Goal: Task Accomplishment & Management: Manage account settings

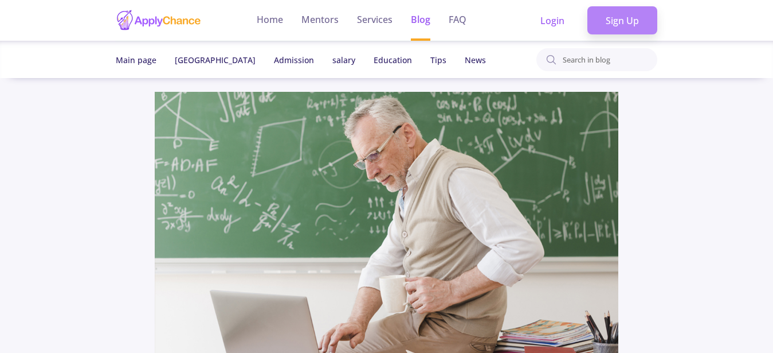
click at [624, 24] on link "Sign Up" at bounding box center [623, 20] width 70 height 29
click at [630, 25] on link "Sign Up" at bounding box center [623, 20] width 70 height 29
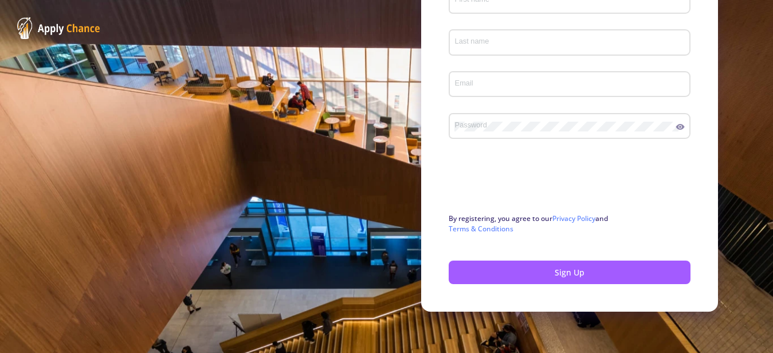
scroll to position [5, 0]
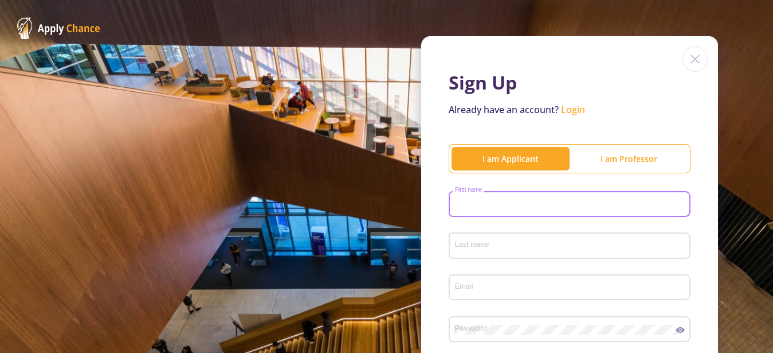
click at [475, 200] on input "First name" at bounding box center [572, 205] width 234 height 10
type input "Banchalem"
click at [468, 237] on div "Last name" at bounding box center [570, 243] width 231 height 30
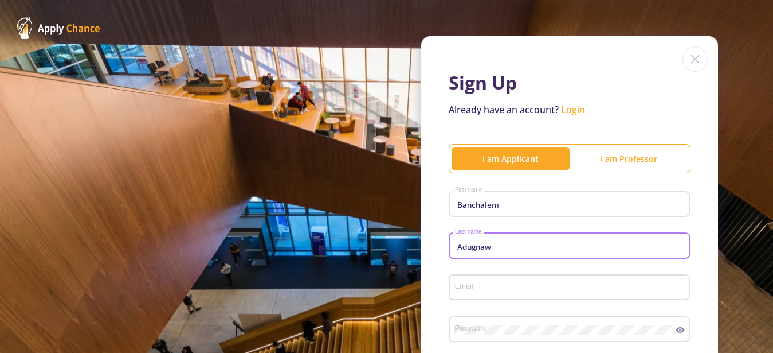
type input "Adugnaw"
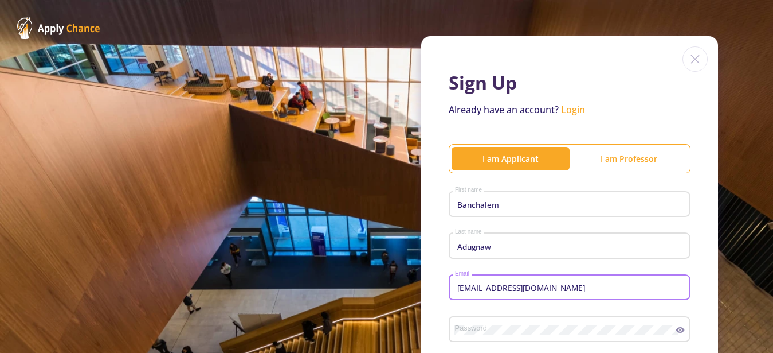
click at [476, 293] on input "[EMAIL_ADDRESS][DOMAIN_NAME]" at bounding box center [572, 288] width 234 height 10
type input "[EMAIL_ADDRESS][DOMAIN_NAME]"
click at [476, 337] on div "Password" at bounding box center [566, 327] width 222 height 30
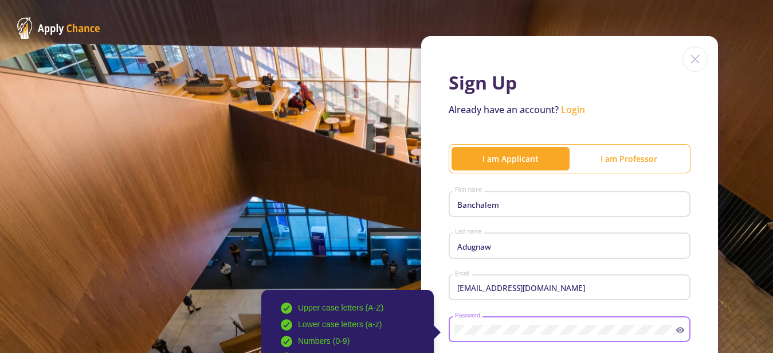
scroll to position [209, 0]
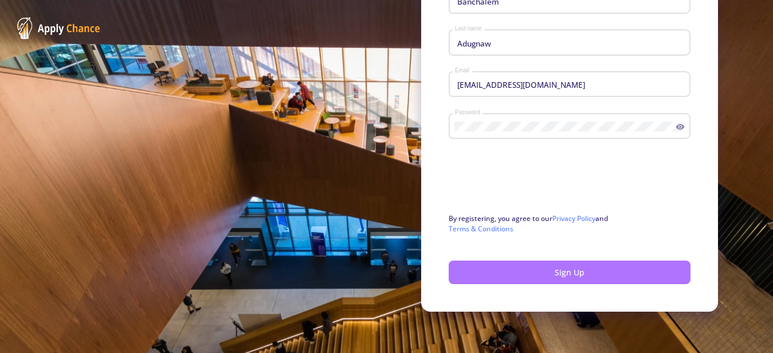
click at [577, 266] on button "Sign Up" at bounding box center [570, 272] width 242 height 24
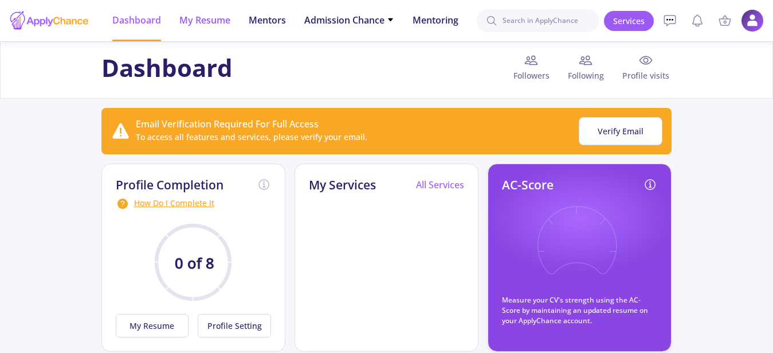
click at [216, 22] on span "My Resume" at bounding box center [204, 20] width 51 height 14
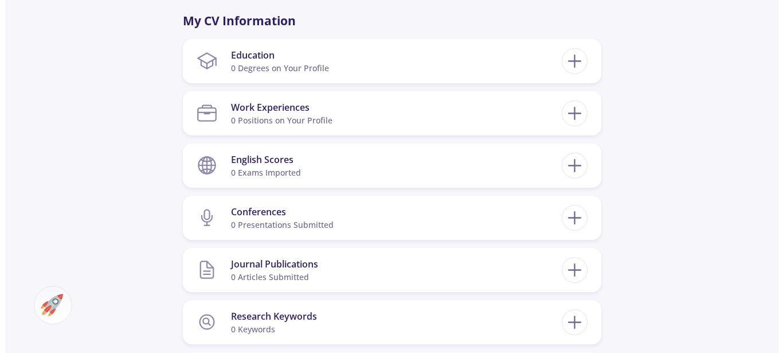
scroll to position [529, 0]
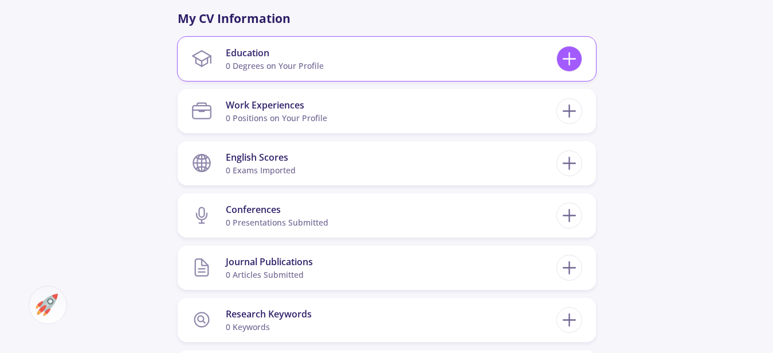
click at [566, 59] on line at bounding box center [570, 59] width 12 height 0
checkbox input "false"
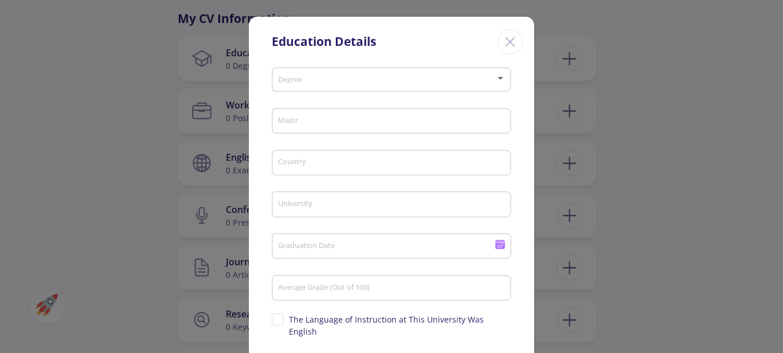
click at [377, 81] on span at bounding box center [388, 80] width 216 height 8
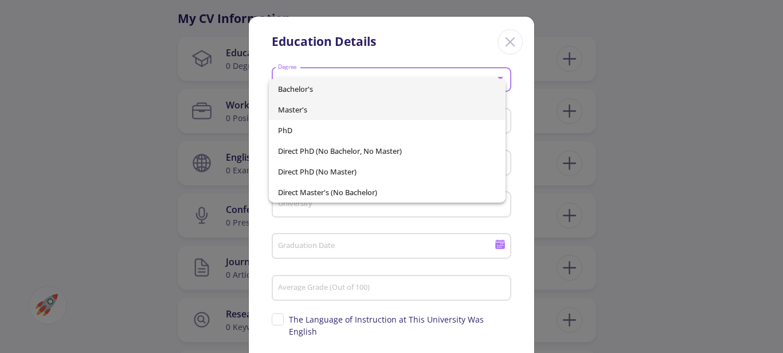
click at [327, 111] on span "Master's" at bounding box center [387, 109] width 218 height 21
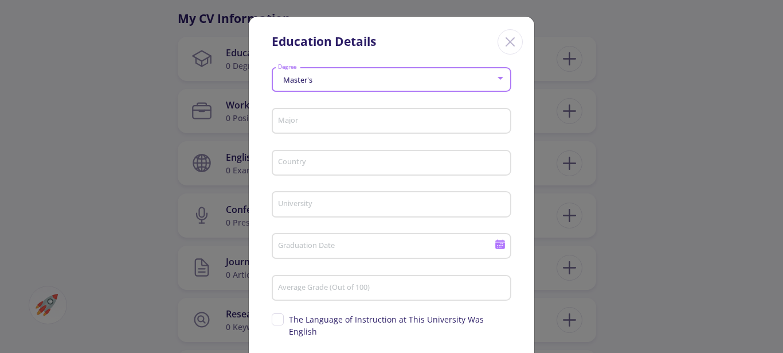
click at [326, 120] on input "Major" at bounding box center [393, 121] width 232 height 10
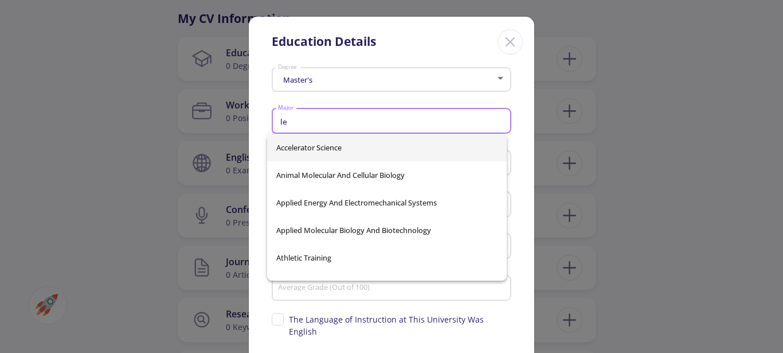
type input "l"
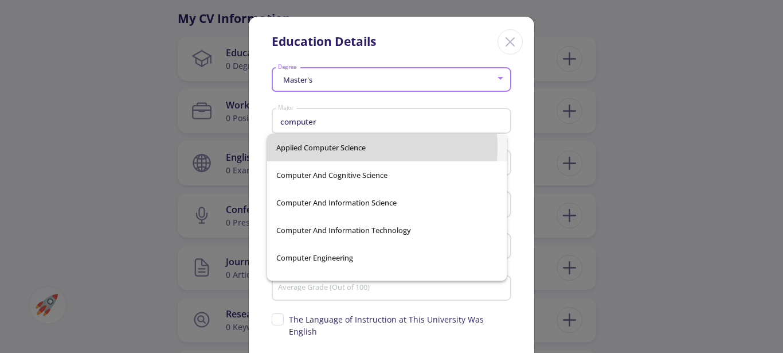
click at [346, 147] on span "Applied Computer Science" at bounding box center [386, 148] width 221 height 28
type input "Applied Computer Science"
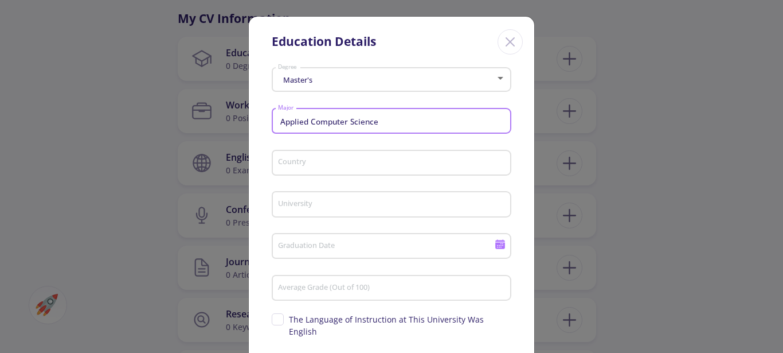
click at [343, 162] on input "Country" at bounding box center [393, 163] width 232 height 10
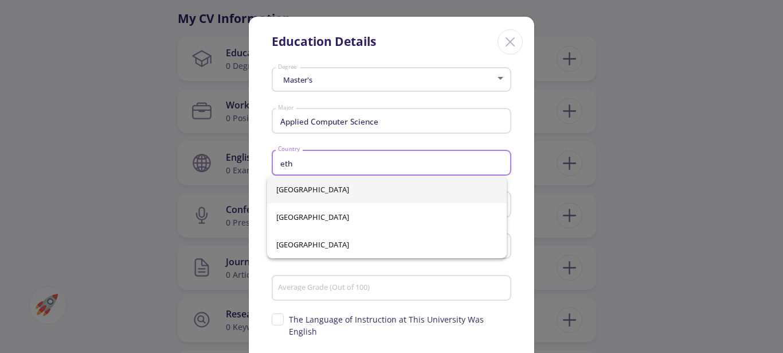
click at [348, 193] on span "[GEOGRAPHIC_DATA]" at bounding box center [386, 189] width 221 height 28
type input "[GEOGRAPHIC_DATA]"
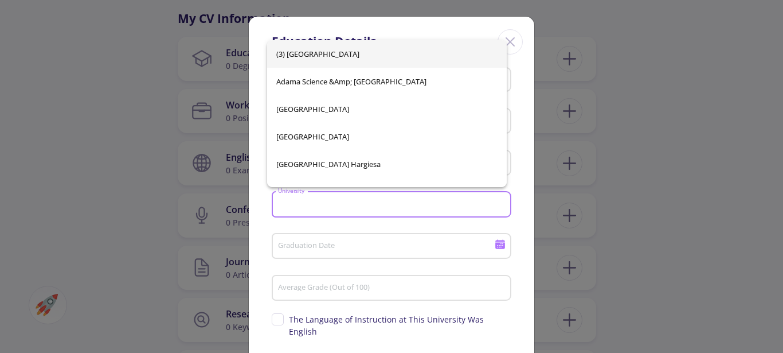
click at [338, 201] on input "University" at bounding box center [393, 205] width 232 height 10
click at [367, 247] on input "Graduation Date" at bounding box center [387, 246] width 221 height 10
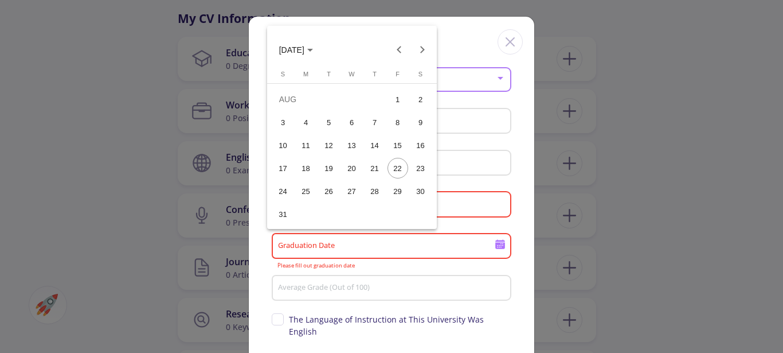
click at [452, 208] on div at bounding box center [391, 176] width 783 height 353
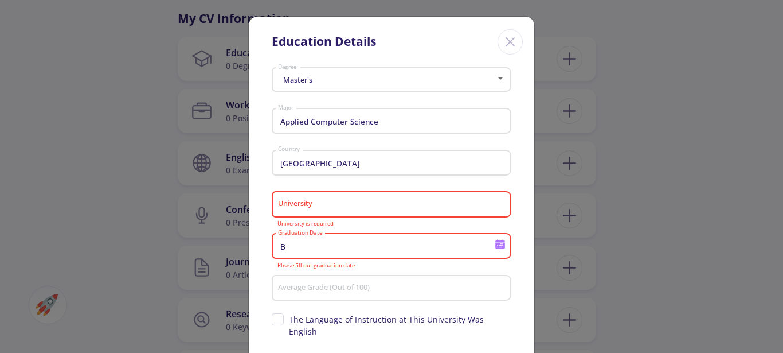
type input "B"
click at [327, 206] on input "University" at bounding box center [393, 205] width 232 height 10
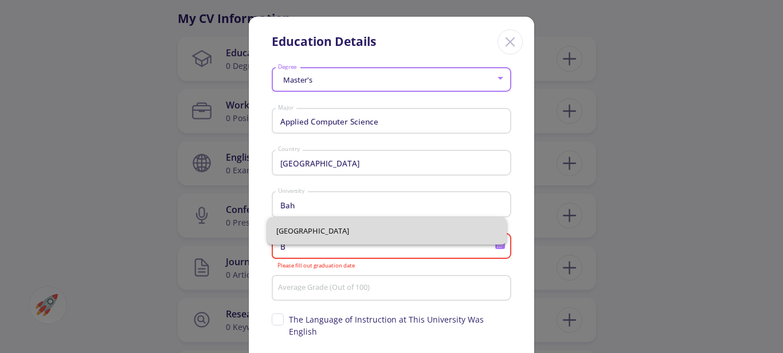
click at [339, 226] on span "[GEOGRAPHIC_DATA]" at bounding box center [386, 231] width 221 height 28
type input "[GEOGRAPHIC_DATA]"
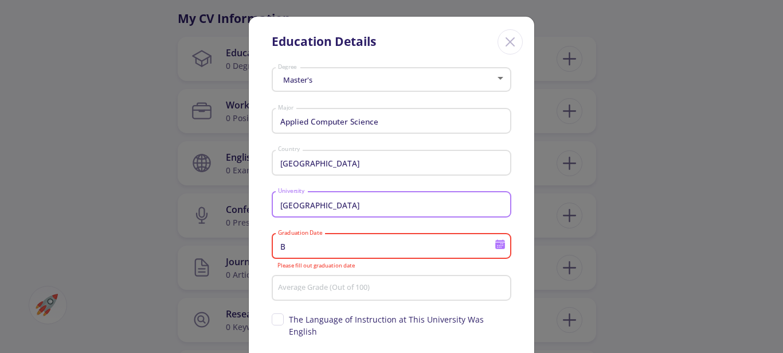
click at [334, 247] on input "B" at bounding box center [387, 246] width 221 height 10
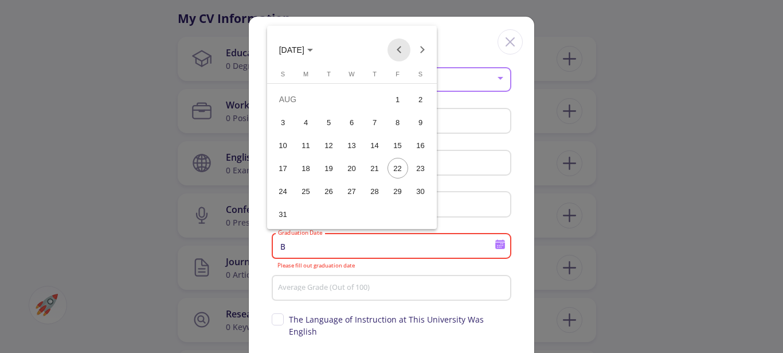
click at [400, 49] on button "Previous month" at bounding box center [399, 49] width 23 height 23
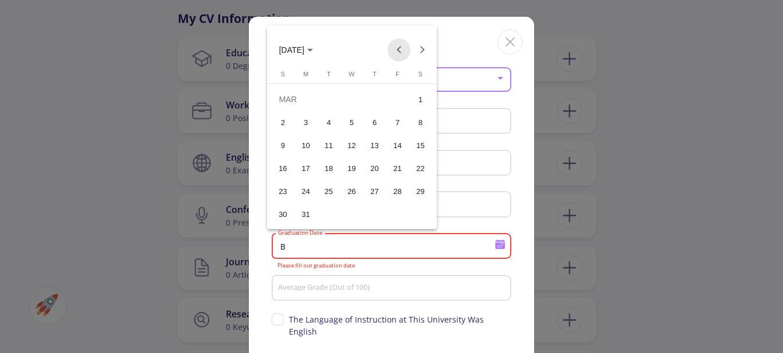
click at [400, 49] on button "Previous month" at bounding box center [399, 49] width 23 height 23
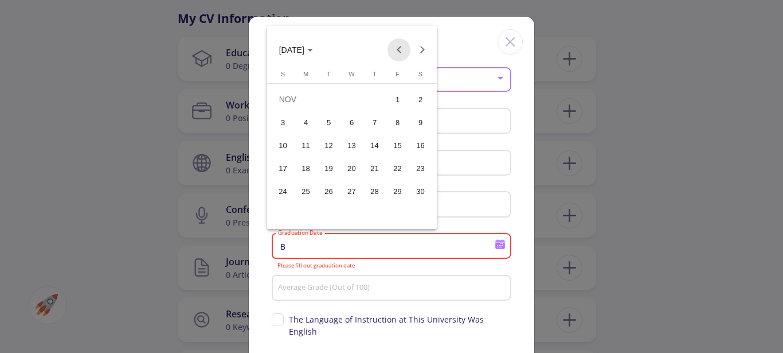
click at [400, 49] on button "Previous month" at bounding box center [399, 49] width 23 height 23
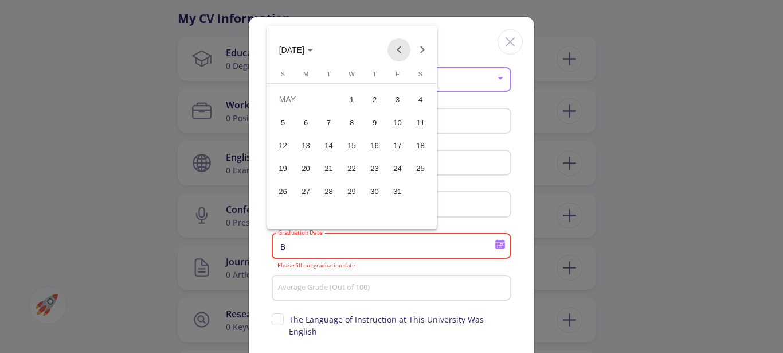
click at [400, 49] on button "Previous month" at bounding box center [399, 49] width 23 height 23
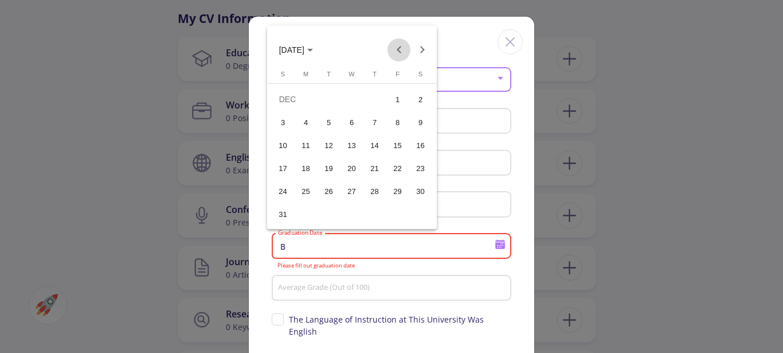
click at [400, 49] on button "Previous month" at bounding box center [399, 49] width 23 height 23
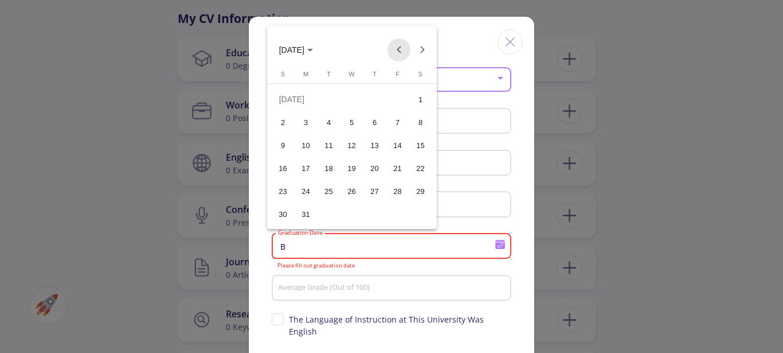
click at [400, 49] on button "Previous month" at bounding box center [399, 49] width 23 height 23
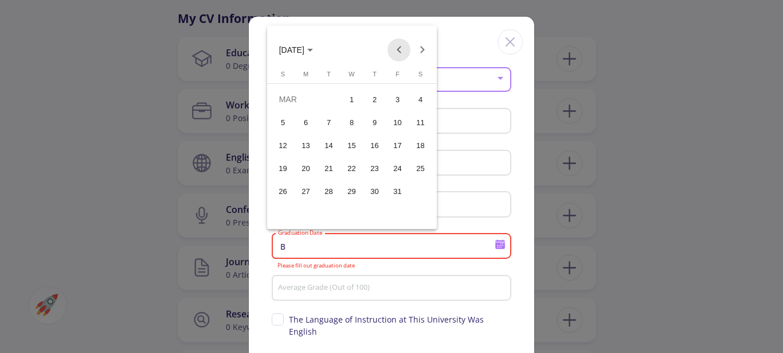
click at [400, 49] on button "Previous month" at bounding box center [399, 49] width 23 height 23
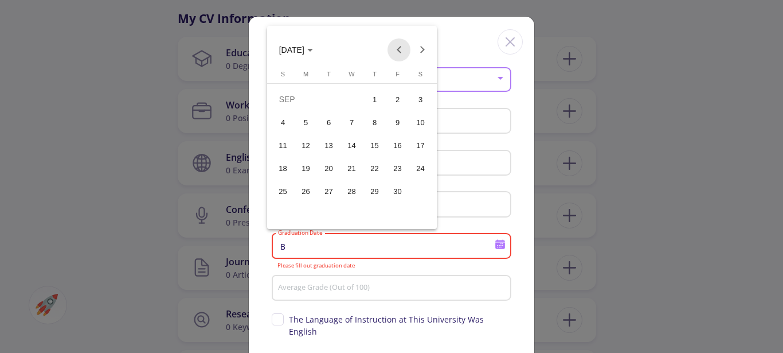
click at [400, 49] on button "Previous month" at bounding box center [399, 49] width 23 height 23
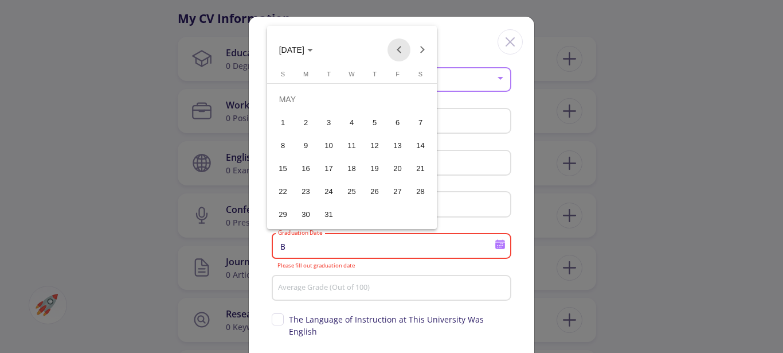
click at [400, 49] on button "Previous month" at bounding box center [399, 49] width 23 height 23
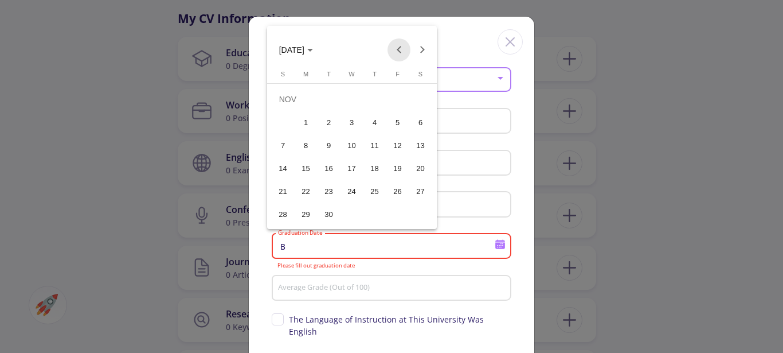
click at [400, 49] on button "Previous month" at bounding box center [399, 49] width 23 height 23
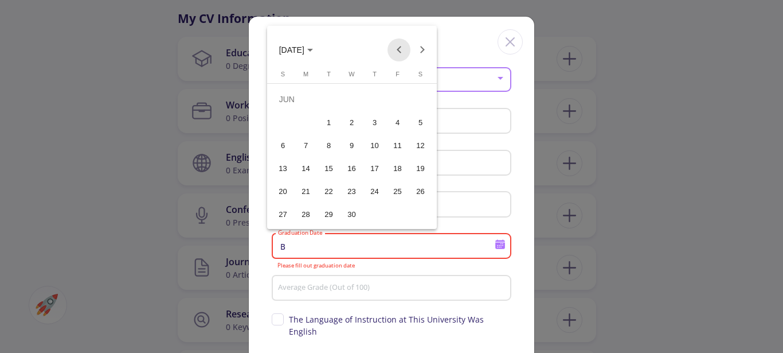
click at [400, 49] on button "Previous month" at bounding box center [399, 49] width 23 height 23
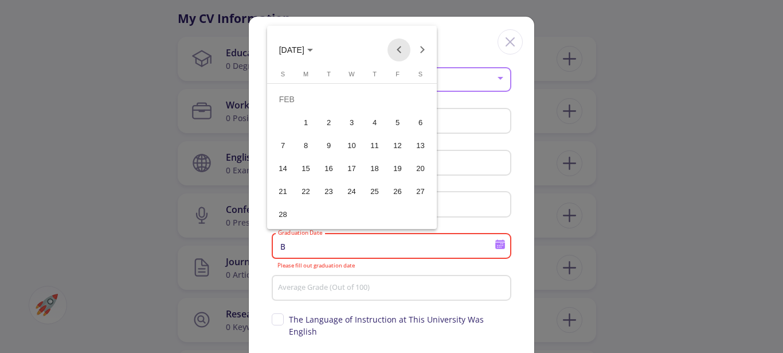
click at [400, 49] on button "Previous month" at bounding box center [399, 49] width 23 height 23
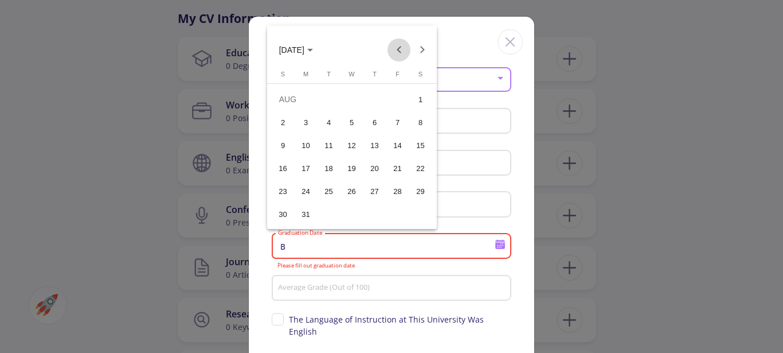
click at [400, 49] on button "Previous month" at bounding box center [399, 49] width 23 height 23
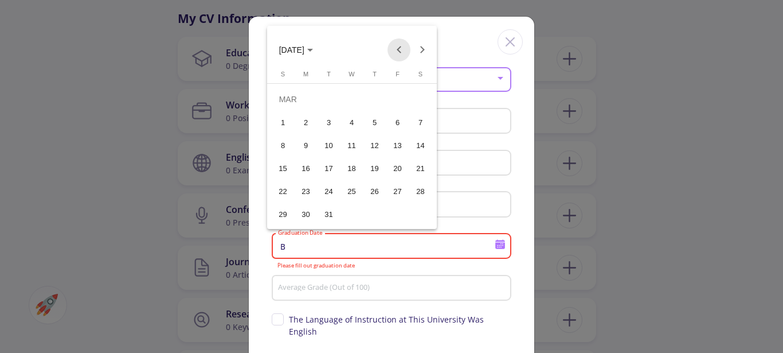
click at [400, 49] on button "Previous month" at bounding box center [399, 49] width 23 height 23
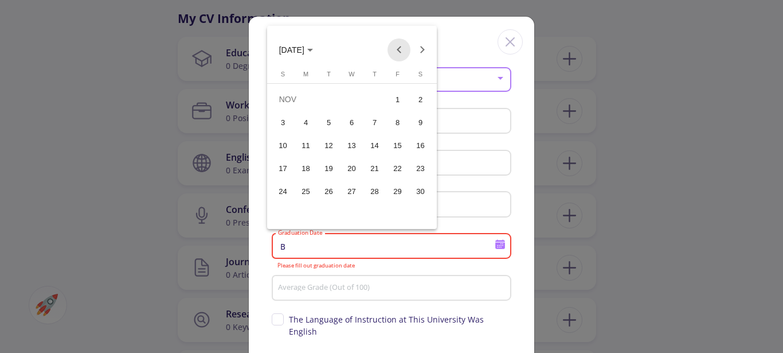
click at [400, 49] on button "Previous month" at bounding box center [399, 49] width 23 height 23
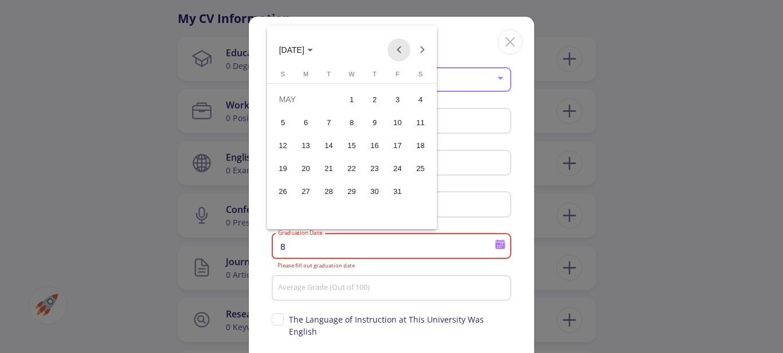
click at [400, 49] on button "Previous month" at bounding box center [399, 49] width 23 height 23
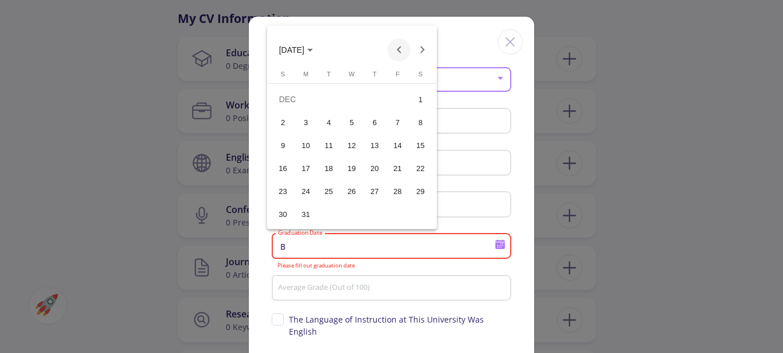
click at [400, 49] on button "Previous month" at bounding box center [399, 49] width 23 height 23
click at [424, 49] on button "Next month" at bounding box center [421, 49] width 23 height 23
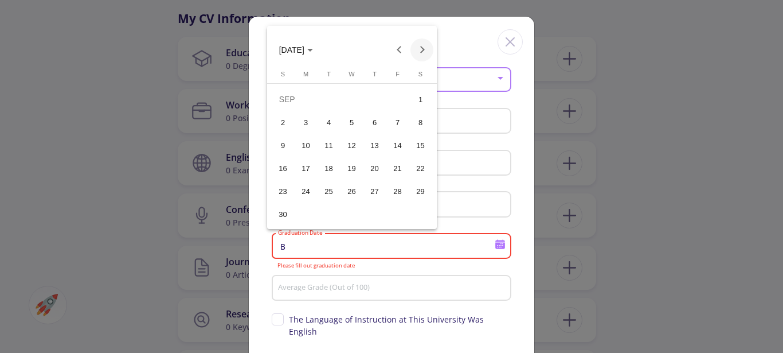
click at [424, 49] on button "Next month" at bounding box center [421, 49] width 23 height 23
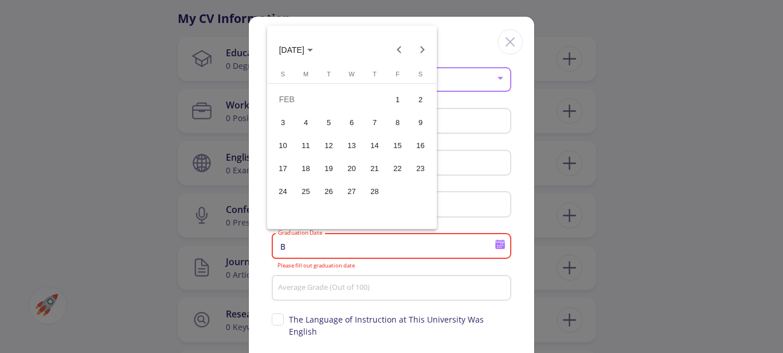
click at [419, 146] on div "16" at bounding box center [420, 145] width 21 height 21
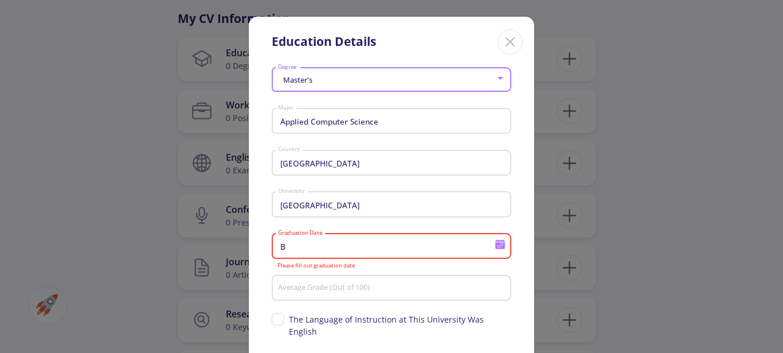
type input "[DATE]"
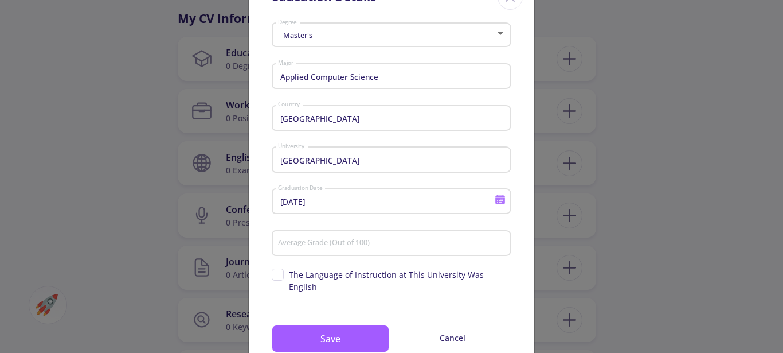
scroll to position [76, 0]
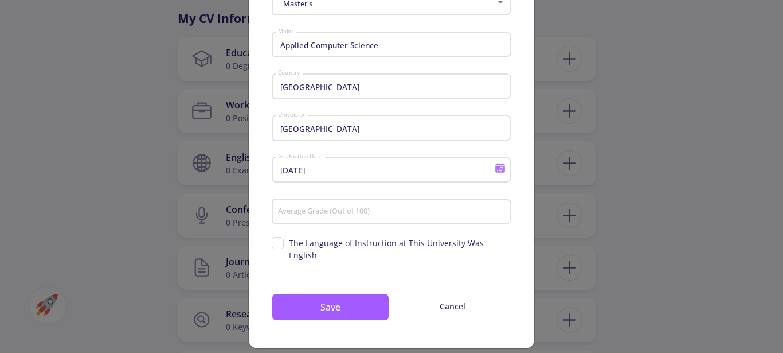
click at [334, 211] on input "Average Grade (Out of 100)" at bounding box center [393, 212] width 232 height 10
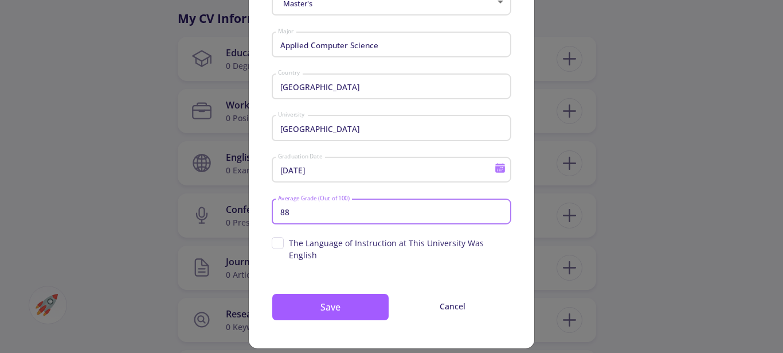
type input "88"
click at [275, 244] on span "The Language of Instruction at This University Was English" at bounding box center [392, 249] width 240 height 24
click at [275, 244] on input "The Language of Instruction at This University Was English" at bounding box center [275, 240] width 7 height 7
checkbox input "true"
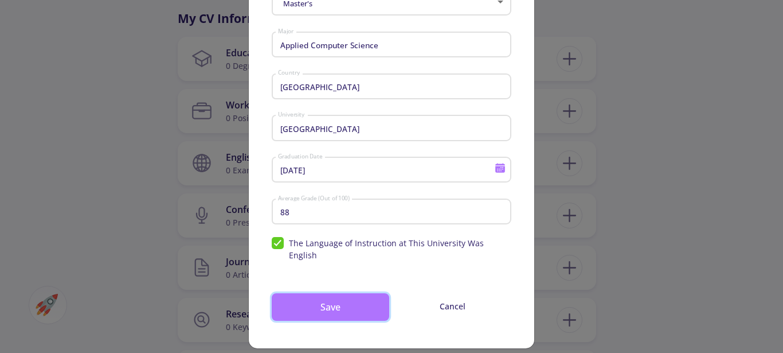
click at [331, 296] on button "Save" at bounding box center [331, 307] width 118 height 28
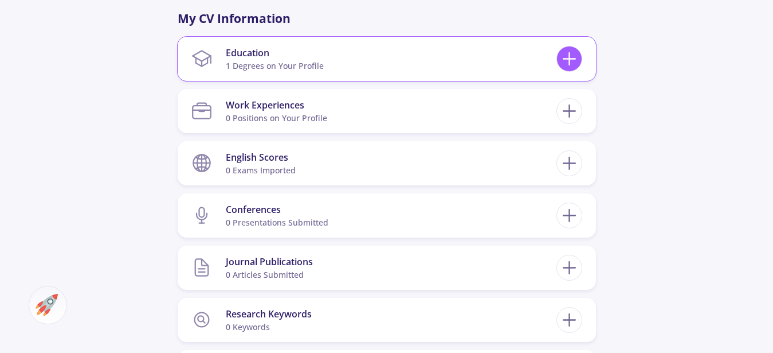
click at [566, 60] on icon at bounding box center [569, 58] width 21 height 21
checkbox input "false"
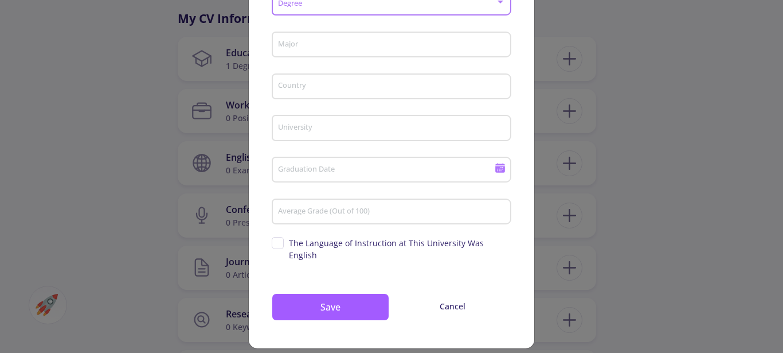
click at [471, 7] on span at bounding box center [388, 3] width 216 height 8
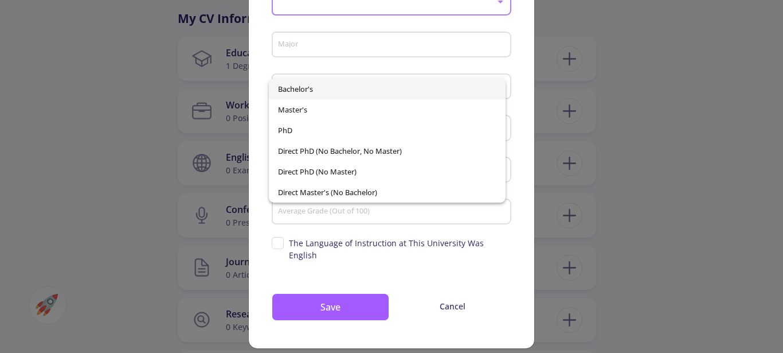
click at [334, 88] on span "Bachelor's" at bounding box center [387, 89] width 218 height 21
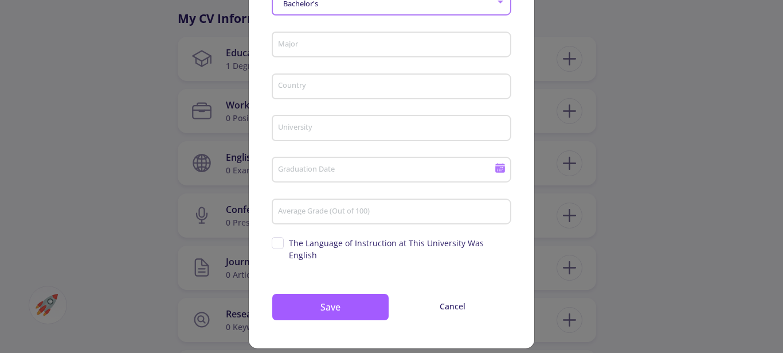
click at [424, 50] on input "Major" at bounding box center [393, 45] width 232 height 10
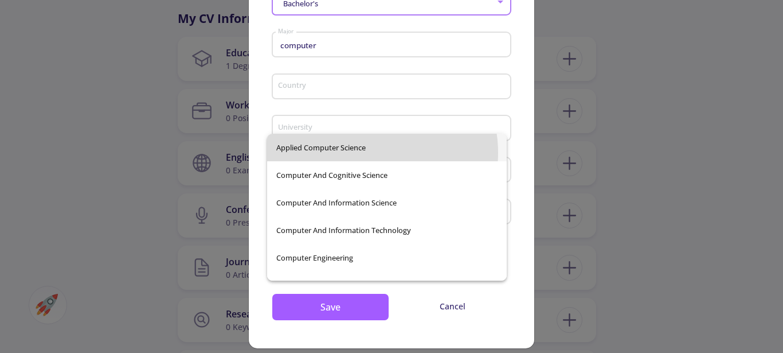
click at [368, 152] on span "Applied Computer Science" at bounding box center [386, 148] width 221 height 28
type input "Applied Computer Science"
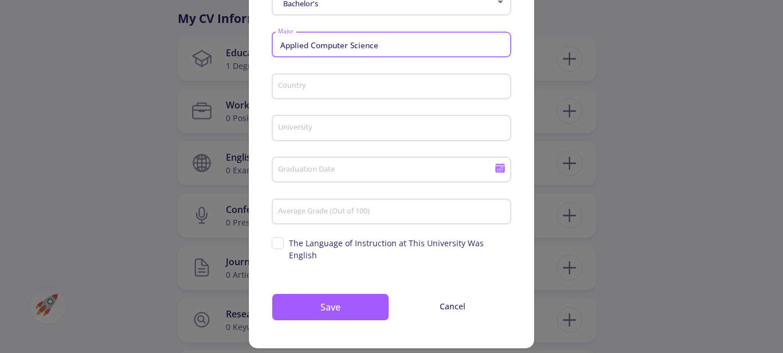
click at [353, 92] on input "Country" at bounding box center [393, 87] width 232 height 10
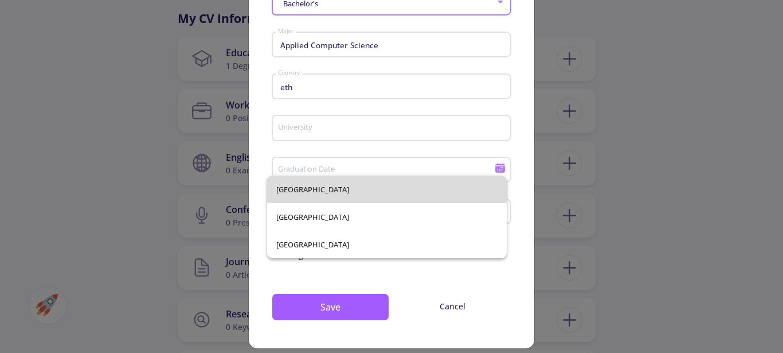
click at [335, 190] on span "[GEOGRAPHIC_DATA]" at bounding box center [386, 189] width 221 height 28
type input "[GEOGRAPHIC_DATA]"
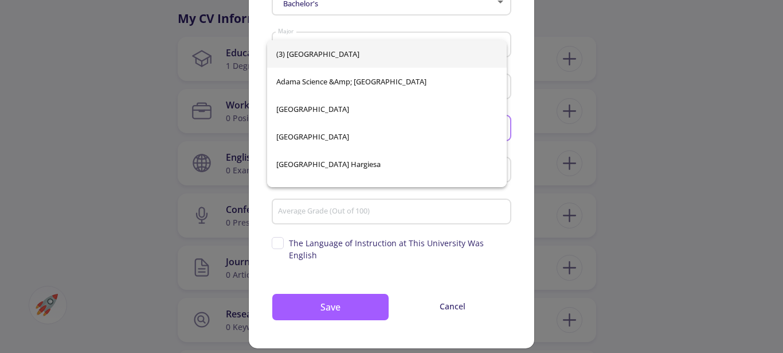
click at [322, 134] on input "University" at bounding box center [393, 128] width 232 height 10
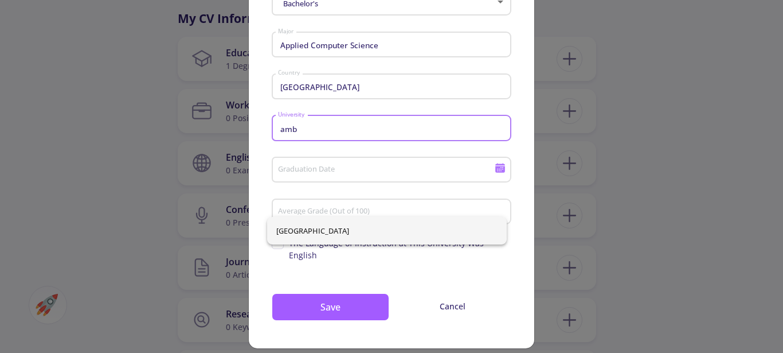
click at [326, 228] on span "[GEOGRAPHIC_DATA]" at bounding box center [386, 231] width 221 height 28
type input "[GEOGRAPHIC_DATA]"
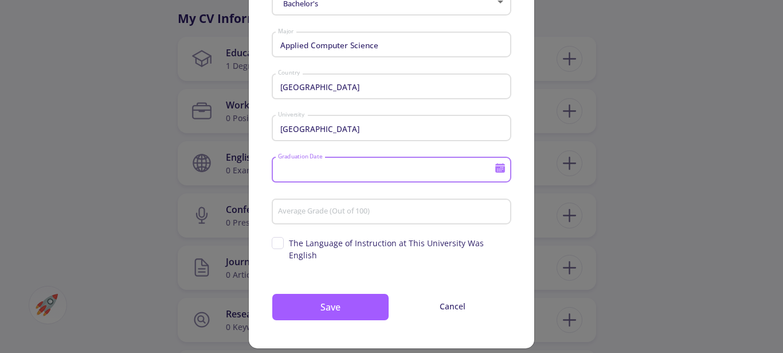
click at [322, 175] on input "Graduation Date" at bounding box center [387, 170] width 221 height 10
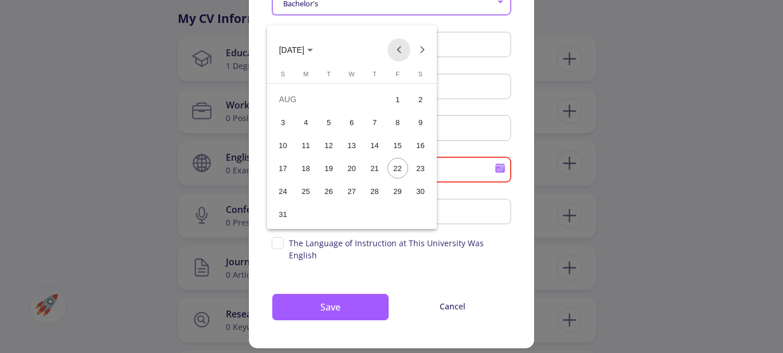
click at [400, 49] on button "Previous month" at bounding box center [399, 49] width 23 height 23
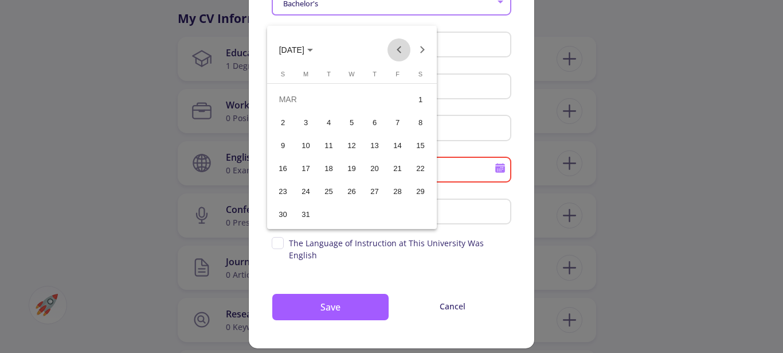
click at [400, 49] on button "Previous month" at bounding box center [399, 49] width 23 height 23
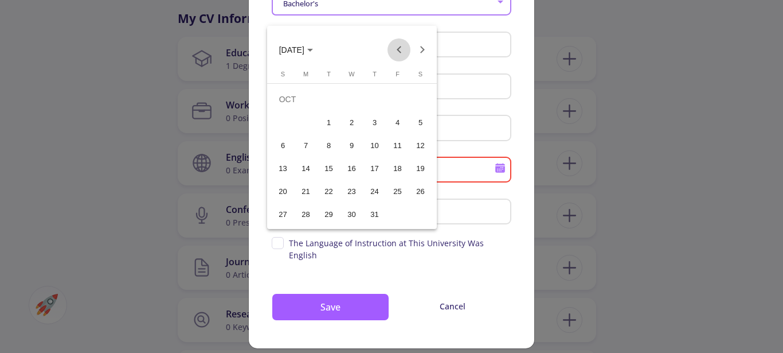
click at [400, 49] on button "Previous month" at bounding box center [399, 49] width 23 height 23
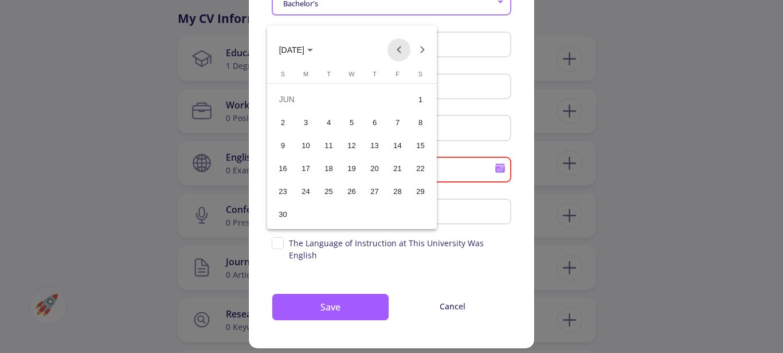
click at [400, 49] on button "Previous month" at bounding box center [399, 49] width 23 height 23
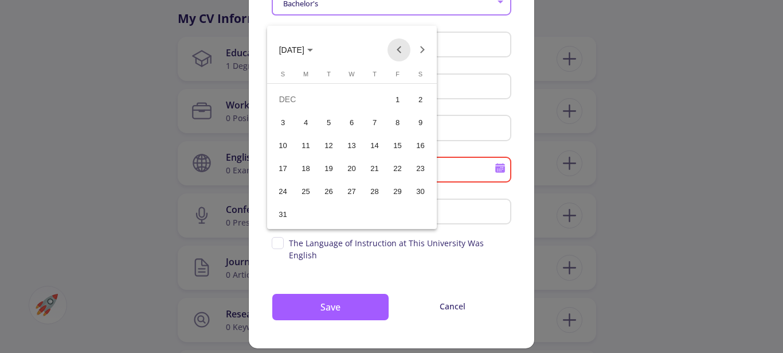
click at [400, 49] on button "Previous month" at bounding box center [399, 49] width 23 height 23
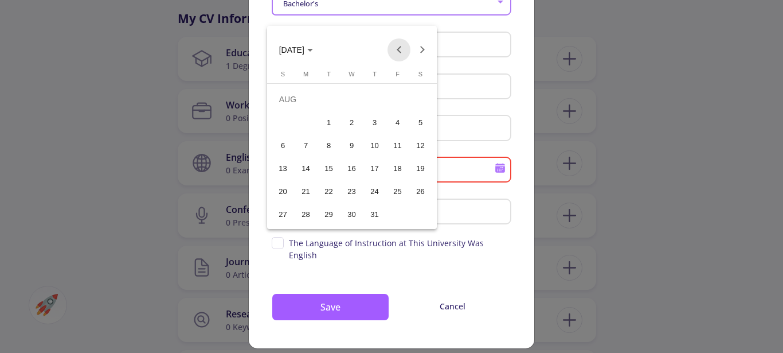
click at [400, 49] on button "Previous month" at bounding box center [399, 49] width 23 height 23
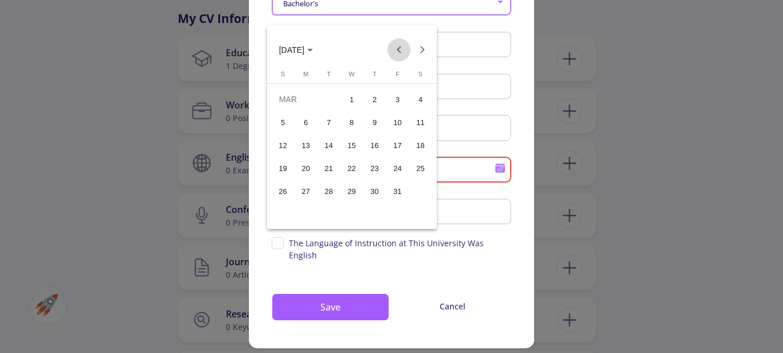
click at [400, 49] on button "Previous month" at bounding box center [399, 49] width 23 height 23
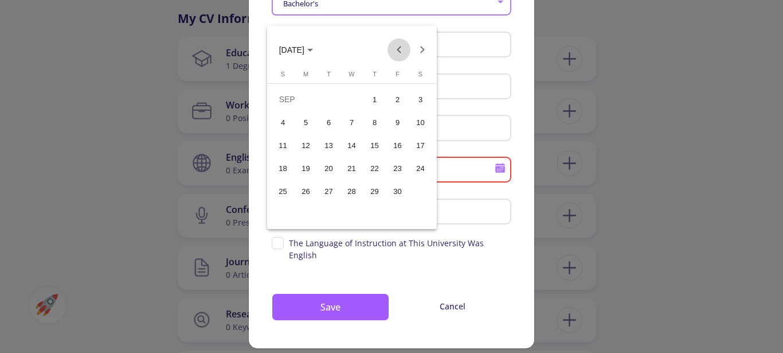
click at [400, 49] on button "Previous month" at bounding box center [399, 49] width 23 height 23
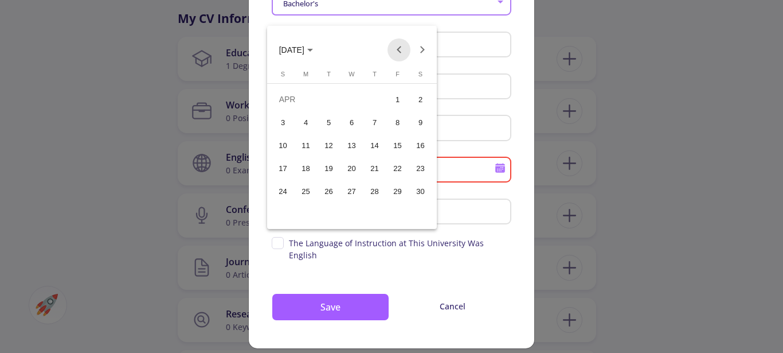
click at [400, 49] on button "Previous month" at bounding box center [399, 49] width 23 height 23
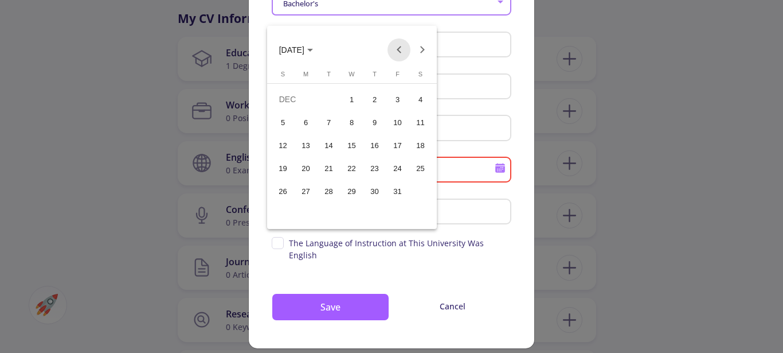
click at [400, 49] on button "Previous month" at bounding box center [399, 49] width 23 height 23
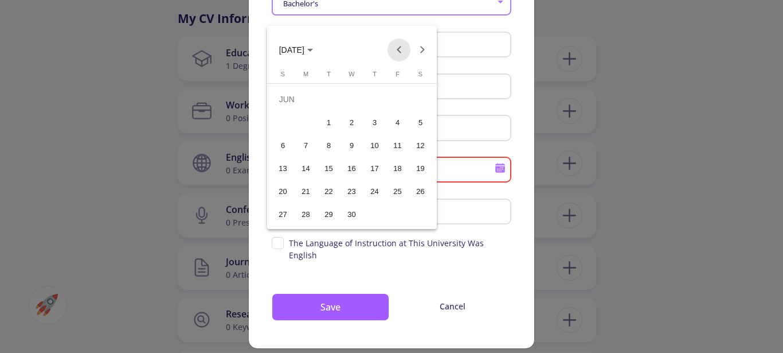
click at [400, 49] on button "Previous month" at bounding box center [399, 49] width 23 height 23
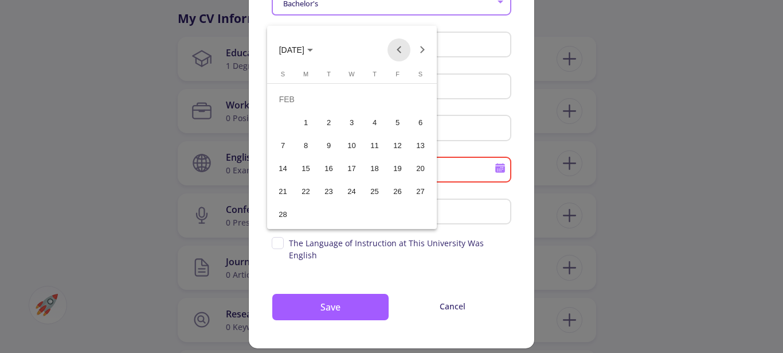
click at [400, 49] on button "Previous month" at bounding box center [399, 49] width 23 height 23
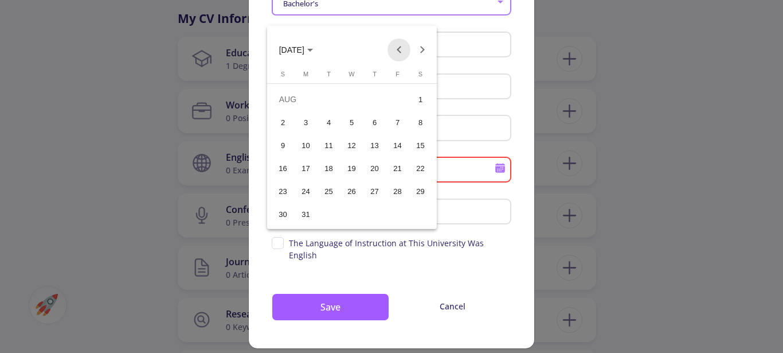
click at [400, 49] on button "Previous month" at bounding box center [399, 49] width 23 height 23
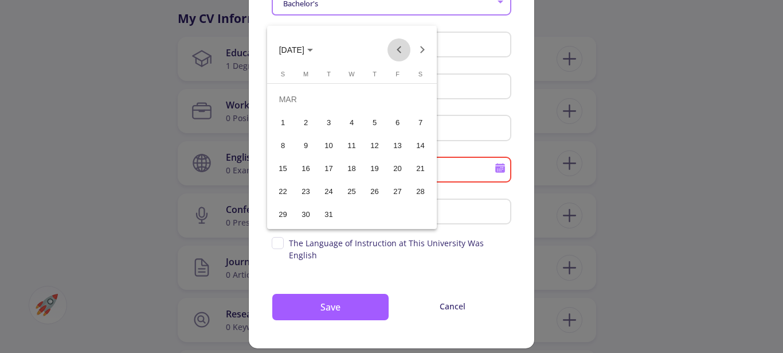
click at [400, 49] on button "Previous month" at bounding box center [399, 49] width 23 height 23
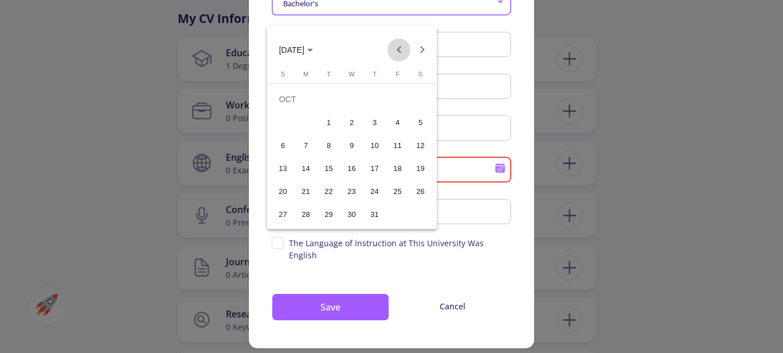
click at [400, 49] on button "Previous month" at bounding box center [399, 49] width 23 height 23
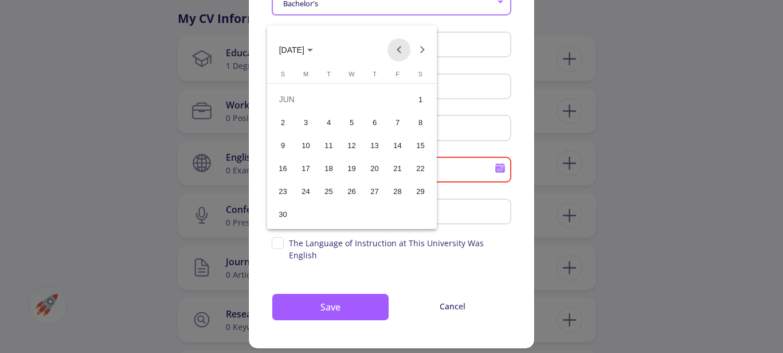
click at [400, 49] on button "Previous month" at bounding box center [399, 49] width 23 height 23
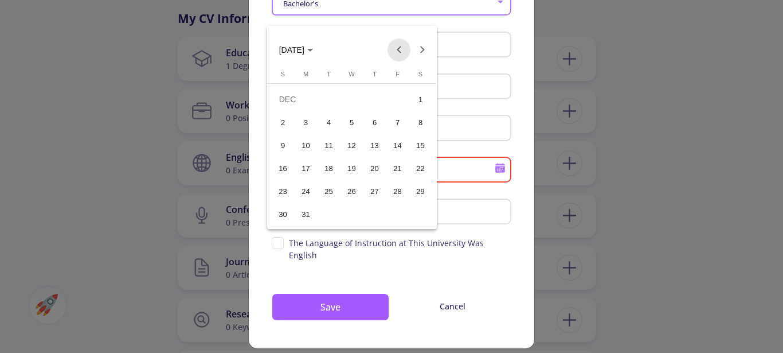
click at [400, 49] on button "Previous month" at bounding box center [399, 49] width 23 height 23
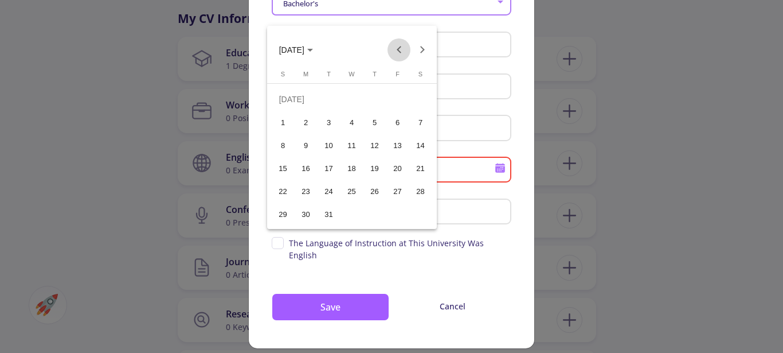
click at [400, 49] on button "Previous month" at bounding box center [399, 49] width 23 height 23
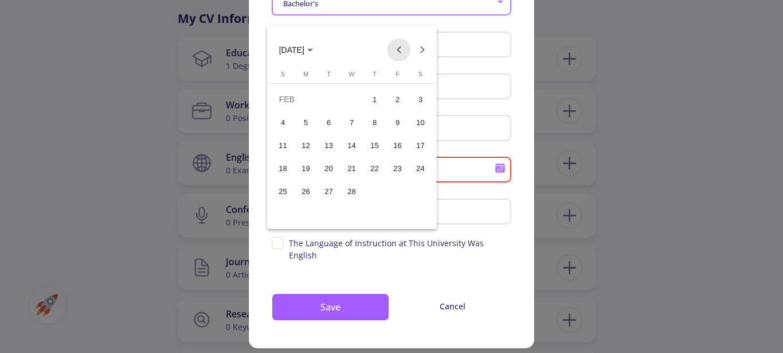
click at [400, 49] on button "Previous month" at bounding box center [399, 49] width 23 height 23
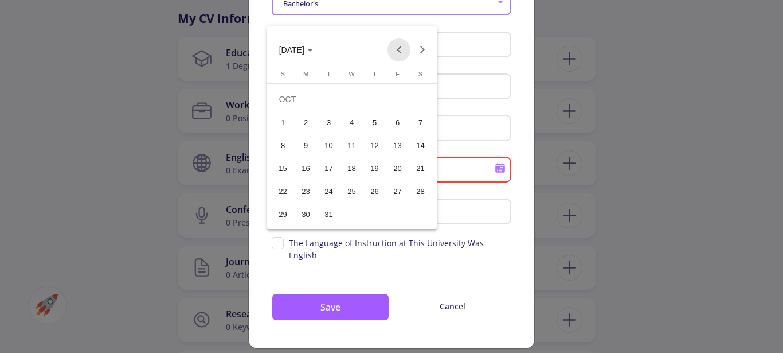
click at [400, 49] on button "Previous month" at bounding box center [399, 49] width 23 height 23
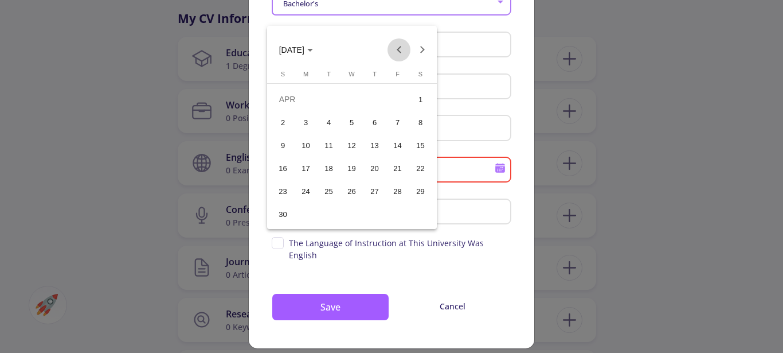
click at [400, 49] on button "Previous month" at bounding box center [399, 49] width 23 height 23
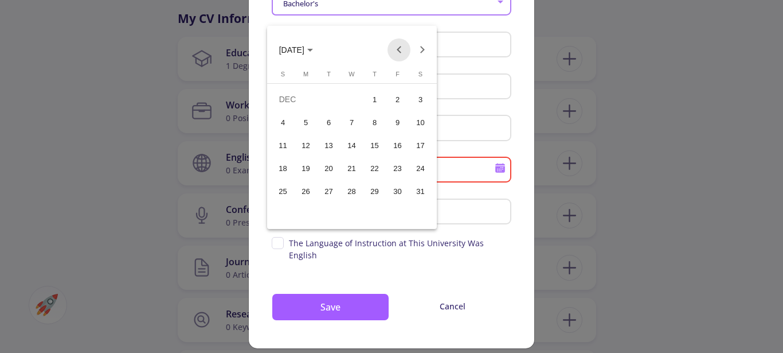
click at [400, 49] on button "Previous month" at bounding box center [399, 49] width 23 height 23
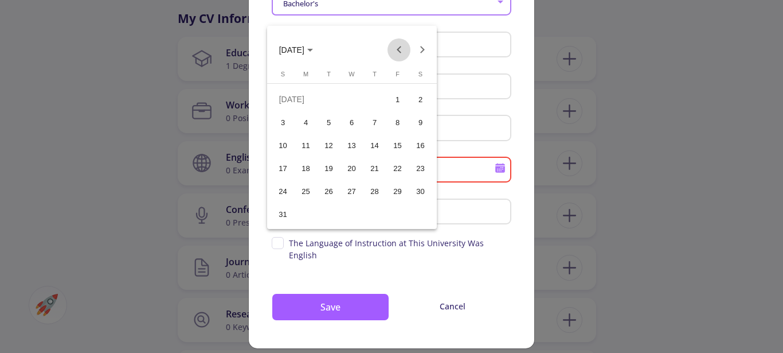
click at [400, 49] on button "Previous month" at bounding box center [399, 49] width 23 height 23
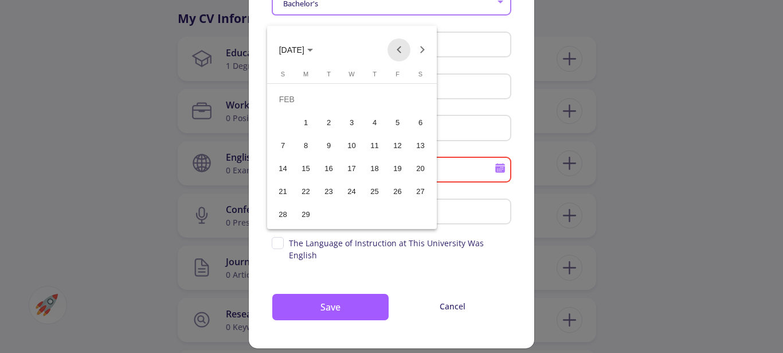
click at [400, 49] on button "Previous month" at bounding box center [399, 49] width 23 height 23
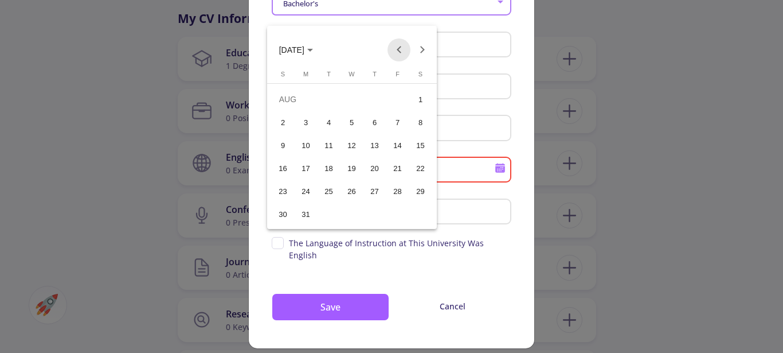
click at [400, 49] on button "Previous month" at bounding box center [399, 49] width 23 height 23
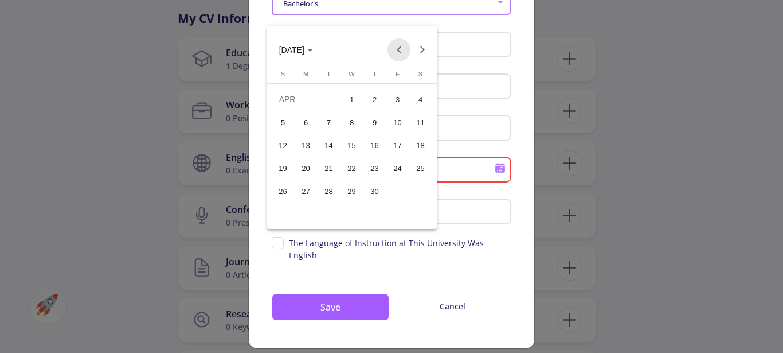
click at [400, 49] on button "Previous month" at bounding box center [399, 49] width 23 height 23
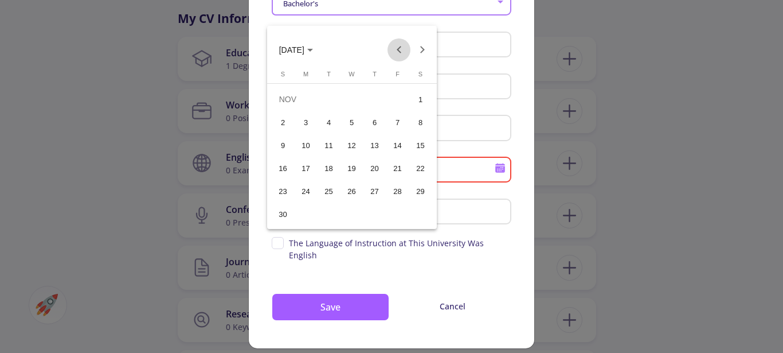
click at [400, 49] on button "Previous month" at bounding box center [399, 49] width 23 height 23
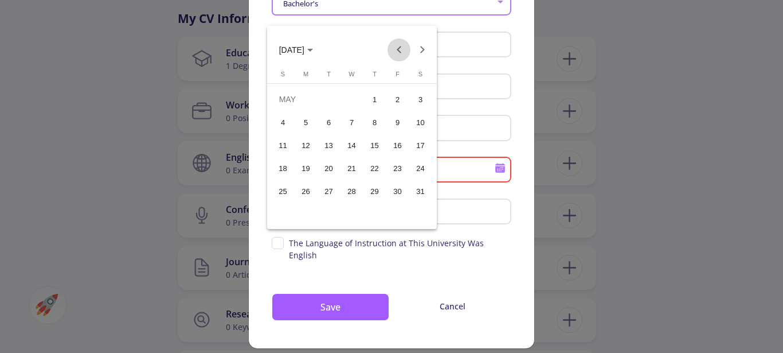
click at [400, 49] on button "Previous month" at bounding box center [399, 49] width 23 height 23
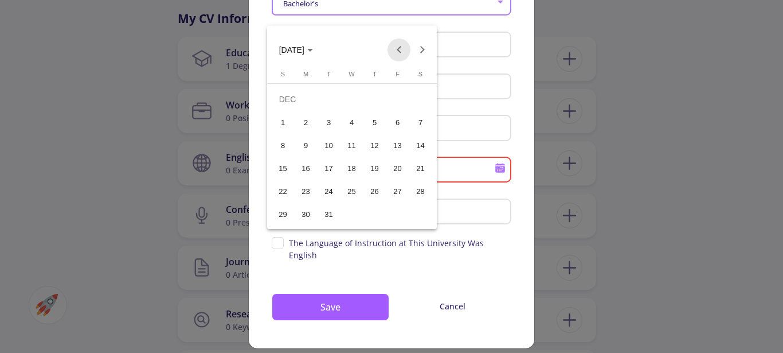
click at [400, 49] on button "Previous month" at bounding box center [399, 49] width 23 height 23
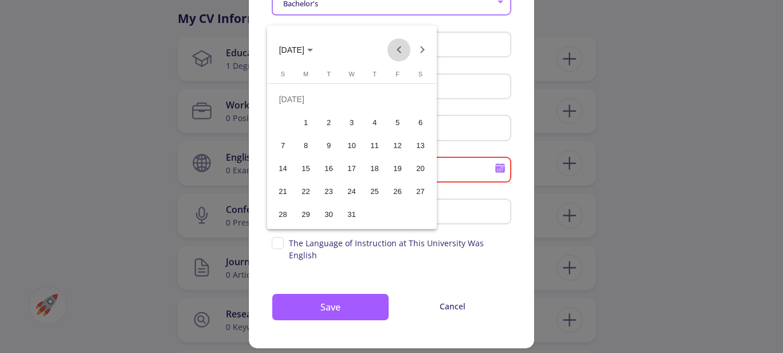
click at [400, 49] on button "Previous month" at bounding box center [399, 49] width 23 height 23
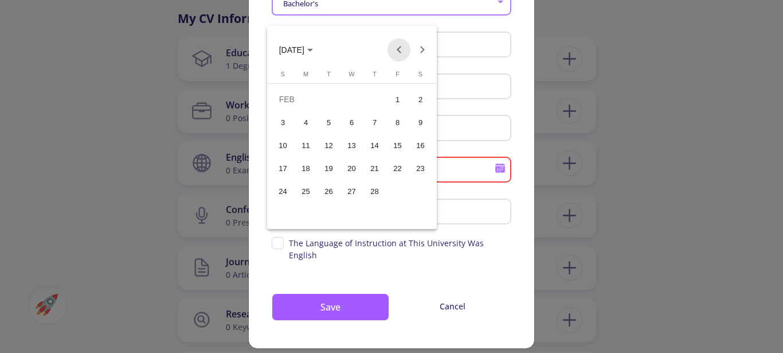
click at [400, 49] on button "Previous month" at bounding box center [399, 49] width 23 height 23
click at [425, 48] on button "Next month" at bounding box center [421, 49] width 23 height 23
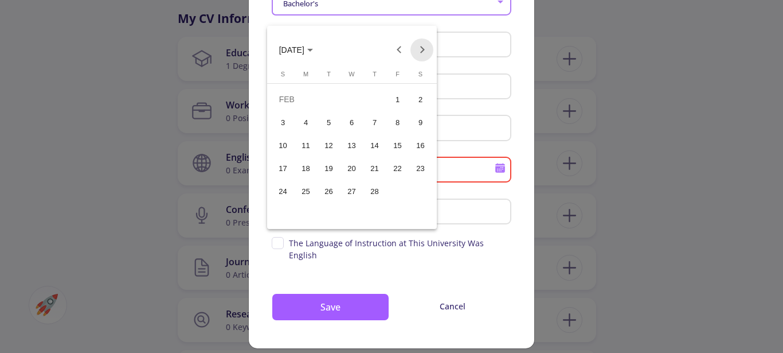
click at [425, 48] on button "Next month" at bounding box center [421, 49] width 23 height 23
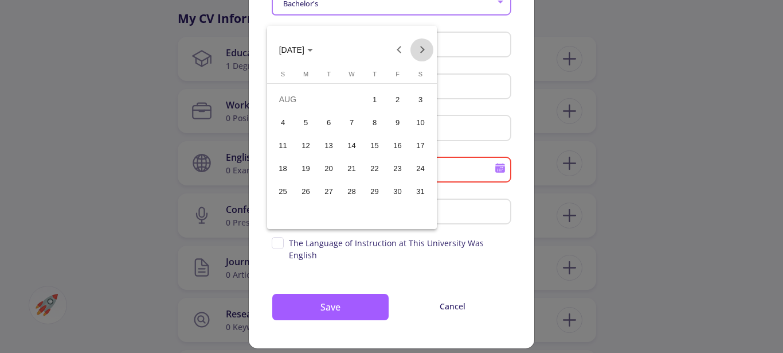
click at [425, 48] on button "Next month" at bounding box center [421, 49] width 23 height 23
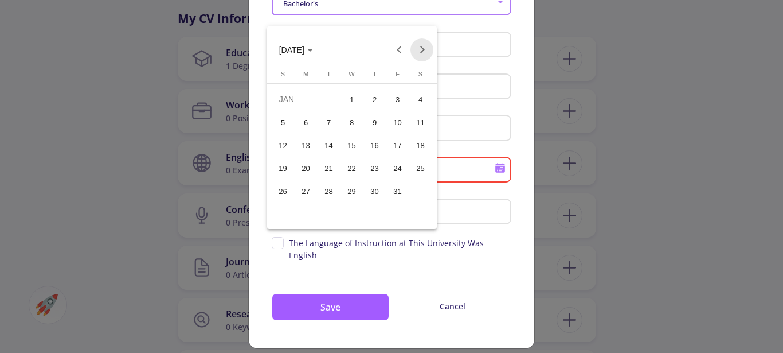
click at [425, 48] on button "Next month" at bounding box center [421, 49] width 23 height 23
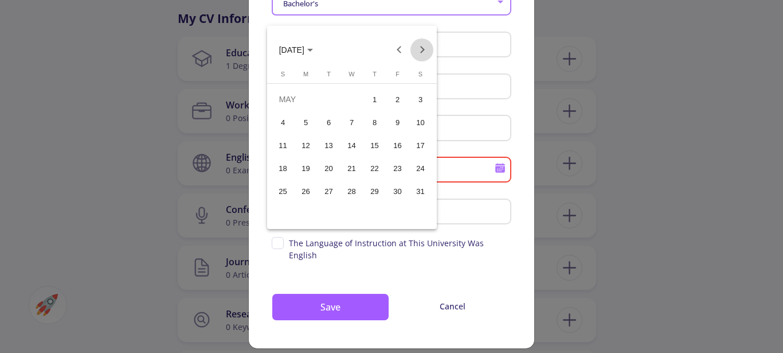
click at [425, 48] on button "Next month" at bounding box center [421, 49] width 23 height 23
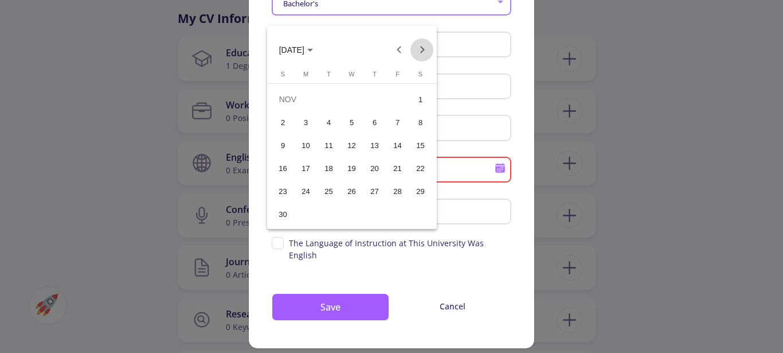
click at [425, 48] on button "Next month" at bounding box center [421, 49] width 23 height 23
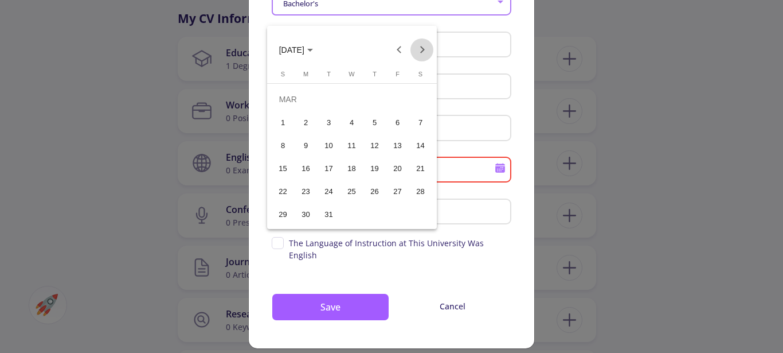
click at [425, 48] on button "Next month" at bounding box center [421, 49] width 23 height 23
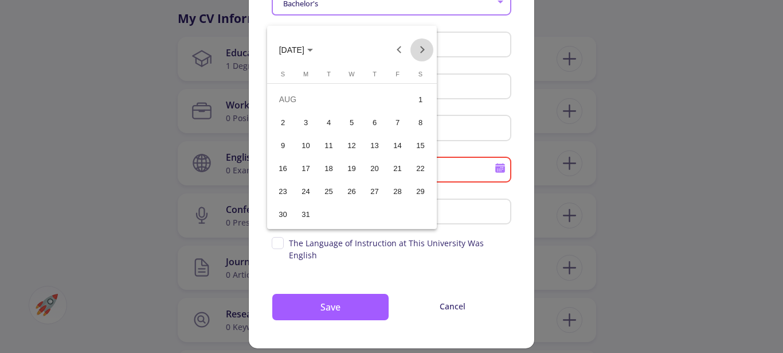
click at [425, 48] on button "Next month" at bounding box center [421, 49] width 23 height 23
click at [402, 47] on button "Previous month" at bounding box center [399, 49] width 23 height 23
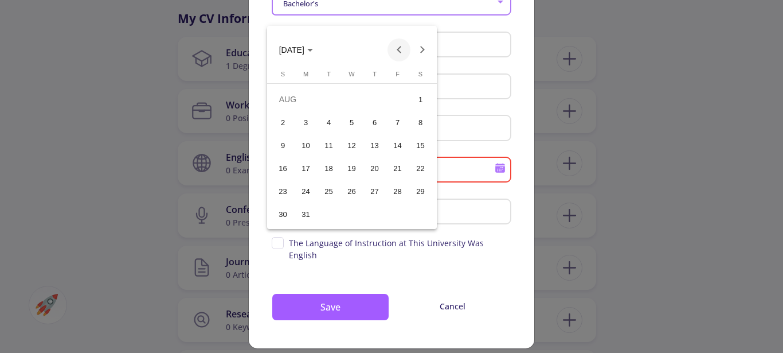
click at [402, 47] on button "Previous month" at bounding box center [399, 49] width 23 height 23
click at [307, 120] on div "1" at bounding box center [306, 122] width 21 height 21
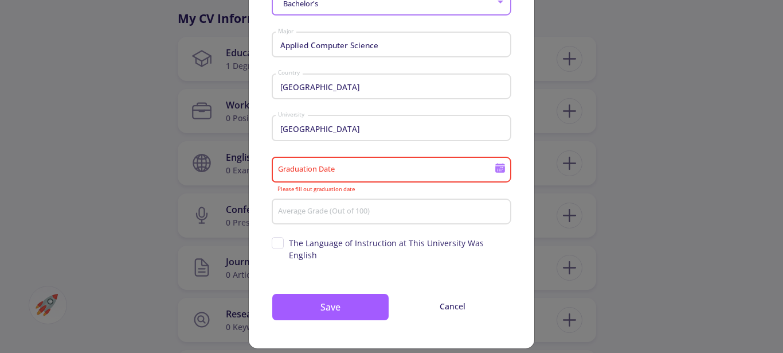
type input "[DATE]"
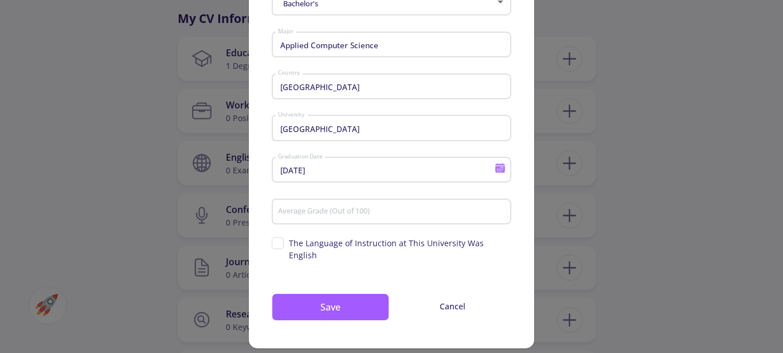
click at [357, 209] on input "Average Grade (Out of 100)" at bounding box center [393, 212] width 232 height 10
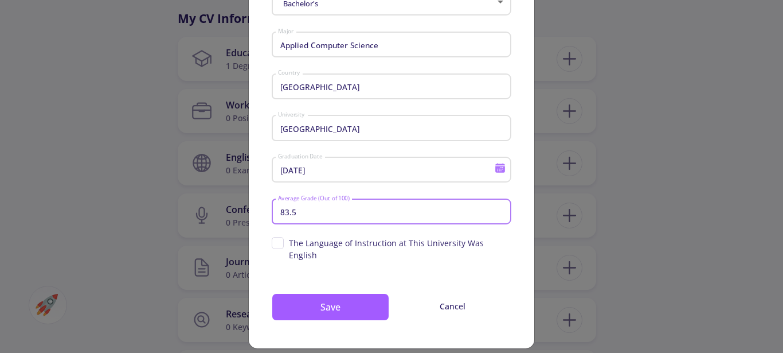
type input "83.5"
click at [275, 243] on span "The Language of Instruction at This University Was English" at bounding box center [392, 249] width 240 height 24
click at [275, 243] on input "The Language of Instruction at This University Was English" at bounding box center [275, 240] width 7 height 7
checkbox input "true"
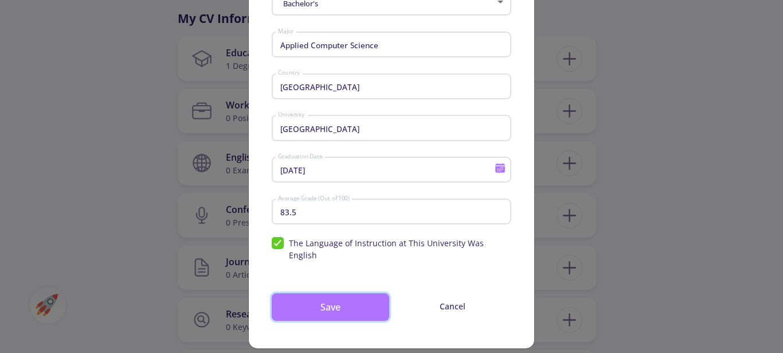
click at [334, 293] on button "Save" at bounding box center [331, 307] width 118 height 28
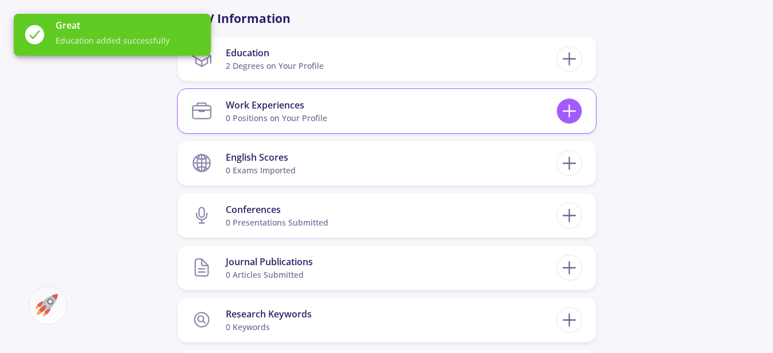
click at [573, 105] on icon at bounding box center [569, 110] width 21 height 21
checkbox input "false"
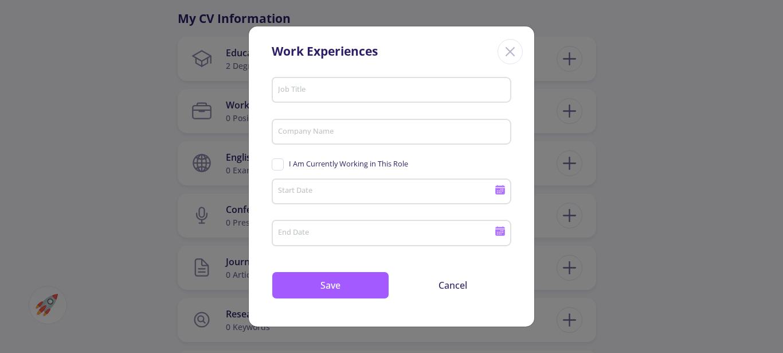
click at [313, 90] on input "Job Title" at bounding box center [393, 90] width 232 height 10
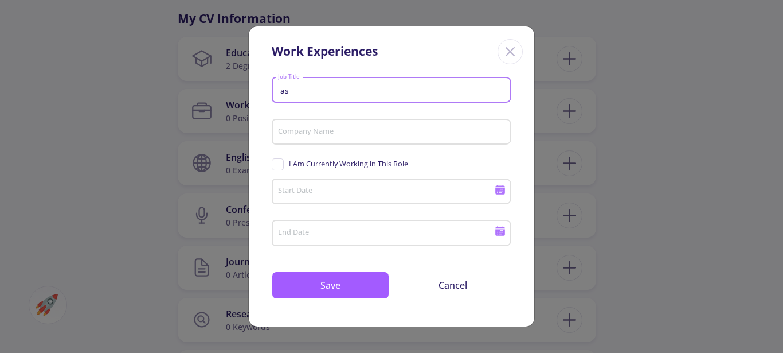
type input "a"
type input "lecturer"
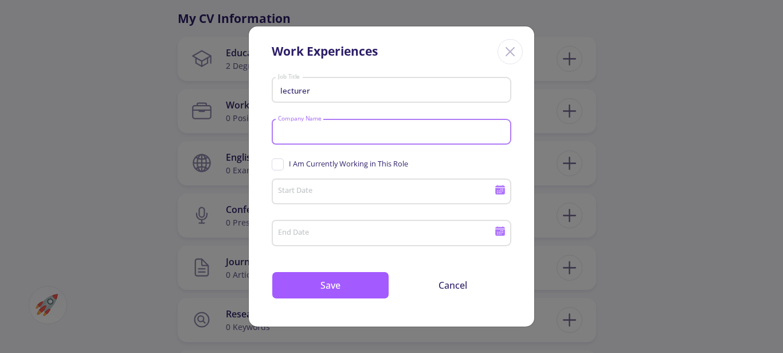
click at [315, 135] on input "Company Name" at bounding box center [393, 132] width 232 height 10
type input "woldia university and deb"
click at [277, 165] on span "I Am Currently Working in This Role" at bounding box center [340, 163] width 136 height 11
click at [277, 165] on input "I Am Currently Working in This Role" at bounding box center [275, 161] width 7 height 7
checkbox input "true"
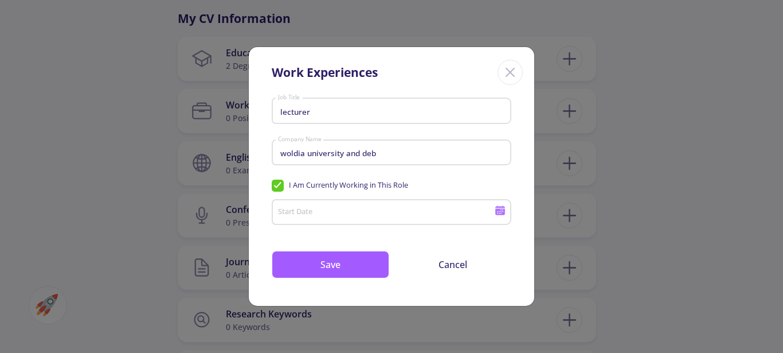
click at [312, 214] on input "Start Date" at bounding box center [387, 213] width 221 height 10
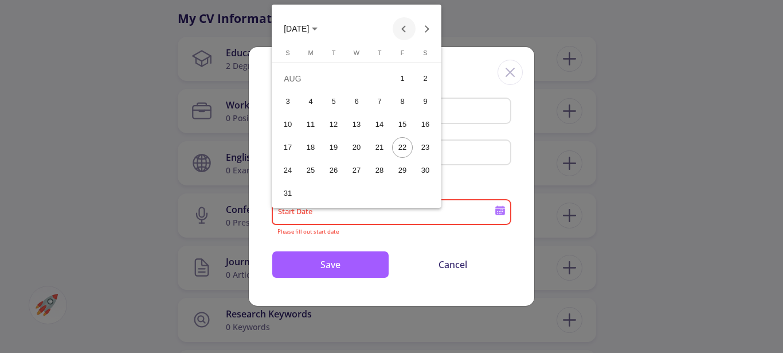
click at [403, 33] on button "Previous month" at bounding box center [404, 28] width 23 height 23
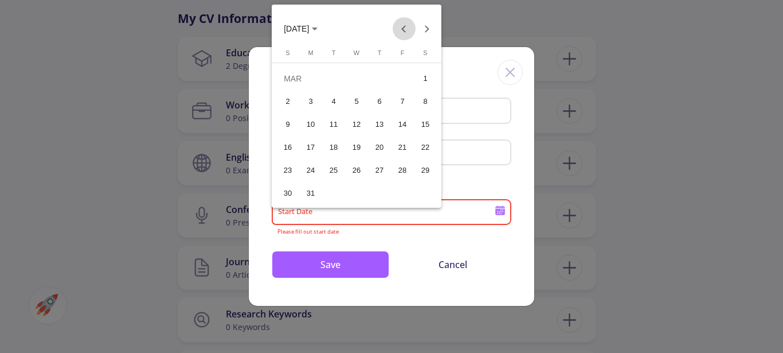
click at [403, 33] on button "Previous month" at bounding box center [404, 28] width 23 height 23
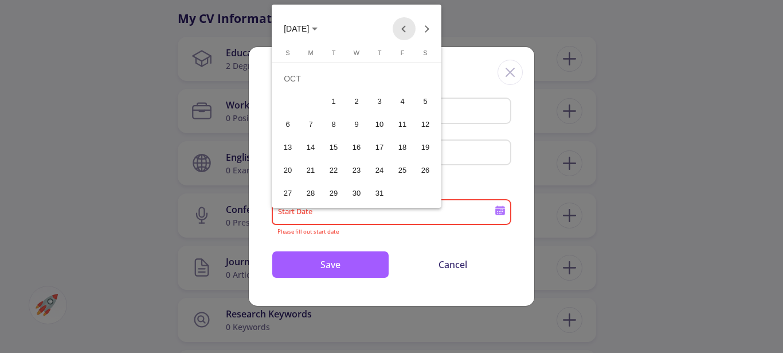
click at [403, 33] on button "Previous month" at bounding box center [404, 28] width 23 height 23
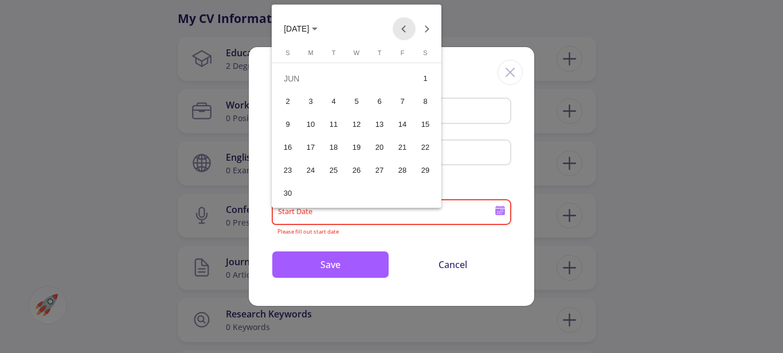
click at [403, 33] on button "Previous month" at bounding box center [404, 28] width 23 height 23
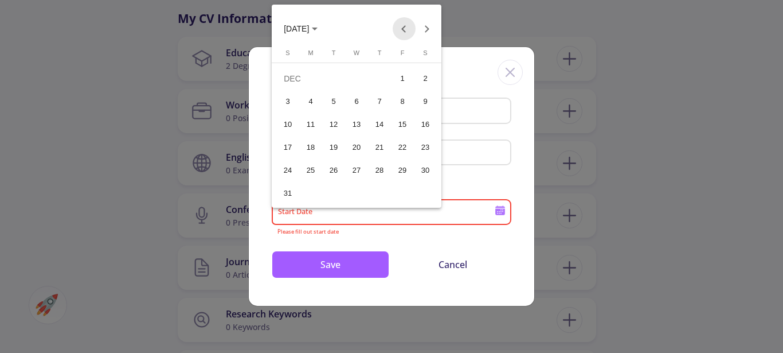
click at [403, 33] on button "Previous month" at bounding box center [404, 28] width 23 height 23
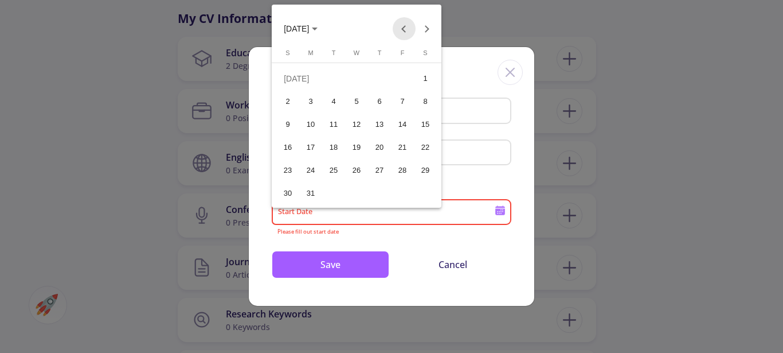
click at [403, 33] on button "Previous month" at bounding box center [404, 28] width 23 height 23
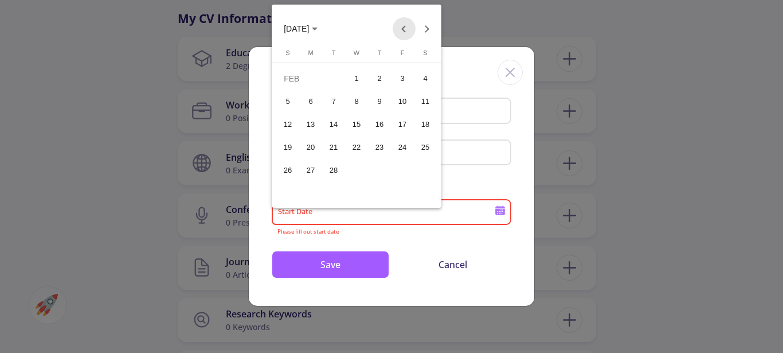
click at [403, 33] on button "Previous month" at bounding box center [404, 28] width 23 height 23
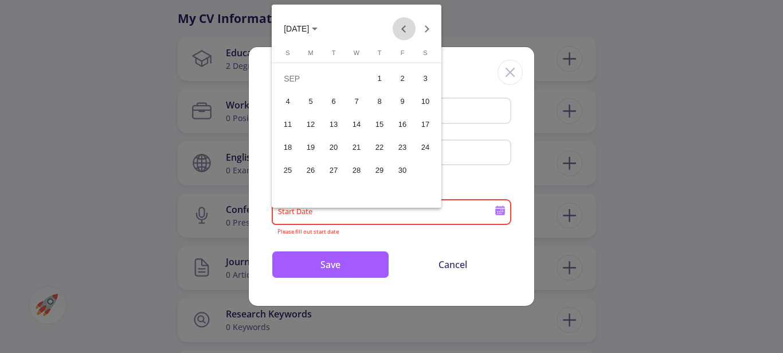
click at [403, 33] on button "Previous month" at bounding box center [404, 28] width 23 height 23
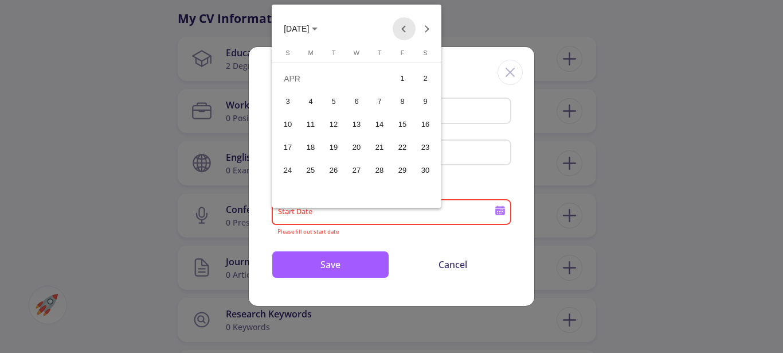
click at [403, 33] on button "Previous month" at bounding box center [404, 28] width 23 height 23
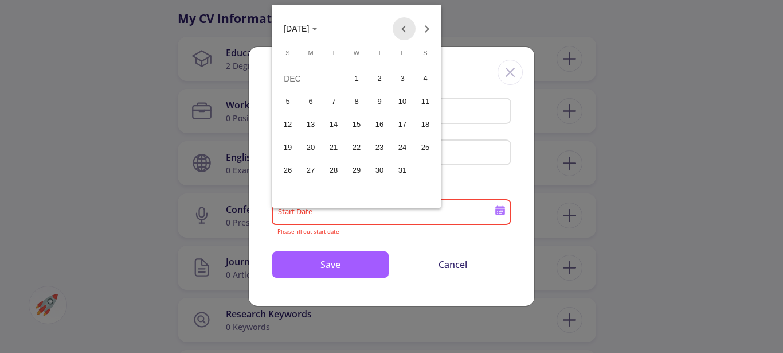
click at [403, 33] on button "Previous month" at bounding box center [404, 28] width 23 height 23
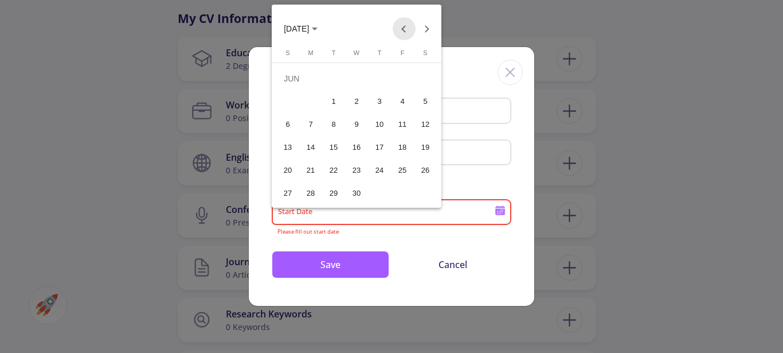
click at [403, 33] on button "Previous month" at bounding box center [404, 28] width 23 height 23
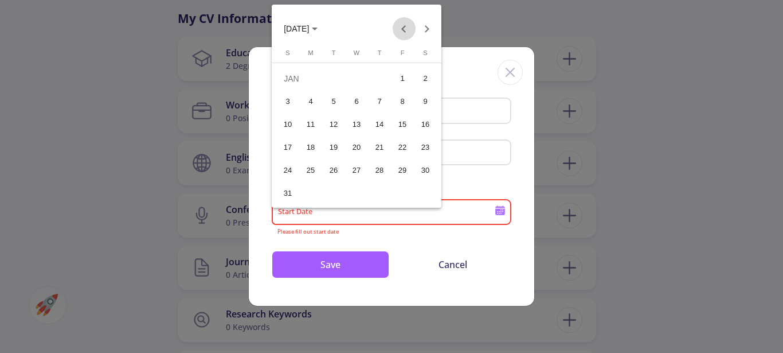
click at [403, 33] on button "Previous month" at bounding box center [404, 28] width 23 height 23
click at [427, 30] on button "Next month" at bounding box center [427, 28] width 23 height 23
click at [408, 27] on button "Previous month" at bounding box center [404, 28] width 23 height 23
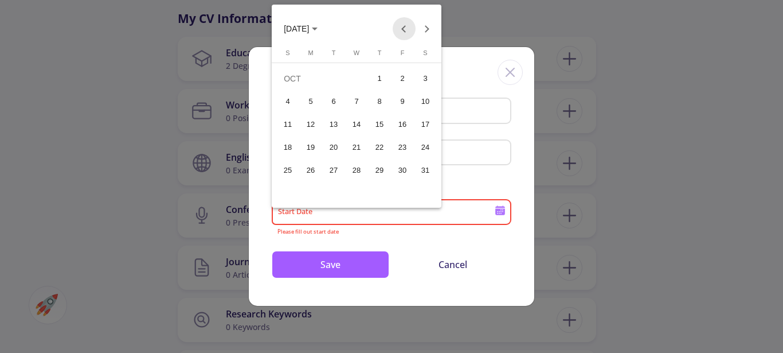
click at [408, 27] on button "Previous month" at bounding box center [404, 28] width 23 height 23
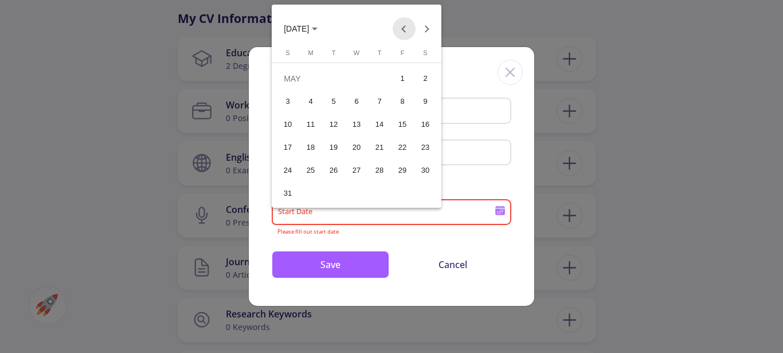
click at [408, 27] on button "Previous month" at bounding box center [404, 28] width 23 height 23
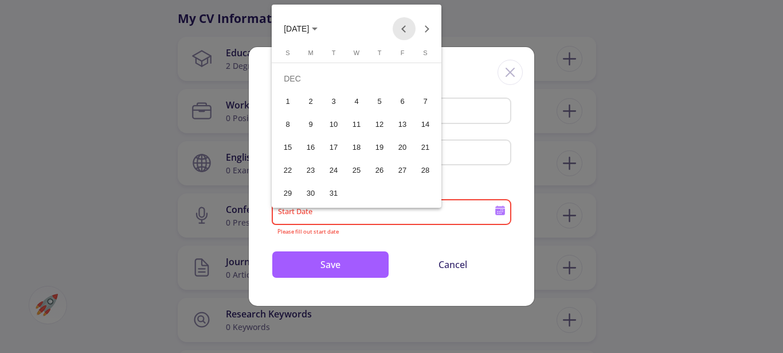
click at [408, 27] on button "Previous month" at bounding box center [404, 28] width 23 height 23
click at [429, 29] on button "Next month" at bounding box center [427, 28] width 23 height 23
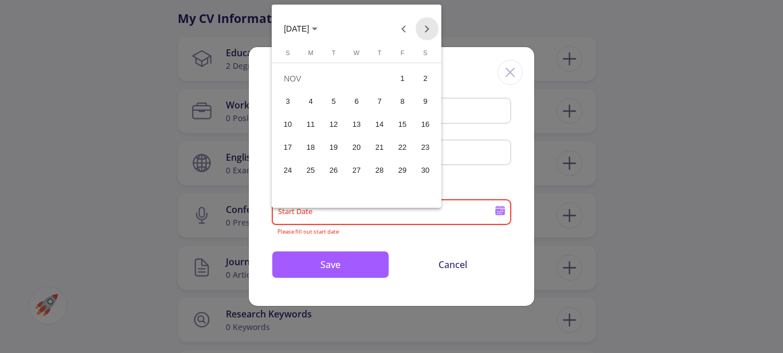
click at [429, 29] on button "Next month" at bounding box center [427, 28] width 23 height 23
click at [401, 30] on button "Previous month" at bounding box center [404, 28] width 23 height 23
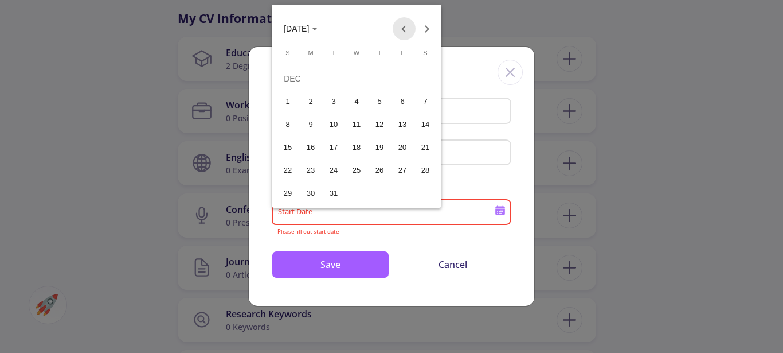
click at [401, 30] on button "Previous month" at bounding box center [404, 28] width 23 height 23
click at [424, 31] on button "Next month" at bounding box center [427, 28] width 23 height 23
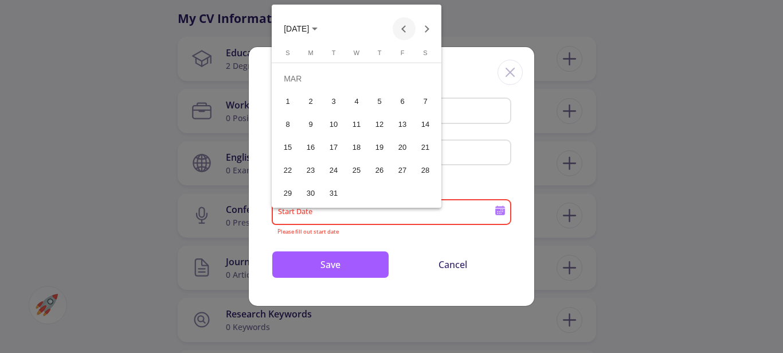
click at [402, 29] on button "Previous month" at bounding box center [404, 28] width 23 height 23
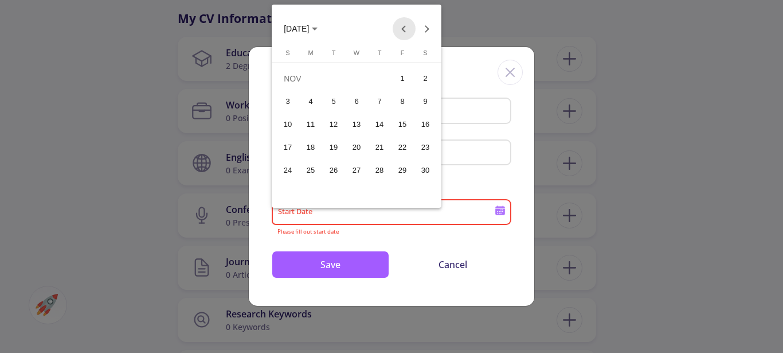
click at [402, 29] on button "Previous month" at bounding box center [404, 28] width 23 height 23
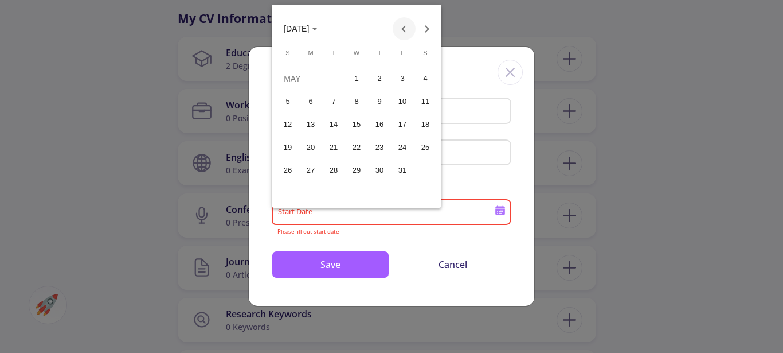
click at [402, 29] on button "Previous month" at bounding box center [404, 28] width 23 height 23
click at [428, 28] on button "Next month" at bounding box center [427, 28] width 23 height 23
click at [397, 77] on div "1" at bounding box center [402, 78] width 21 height 21
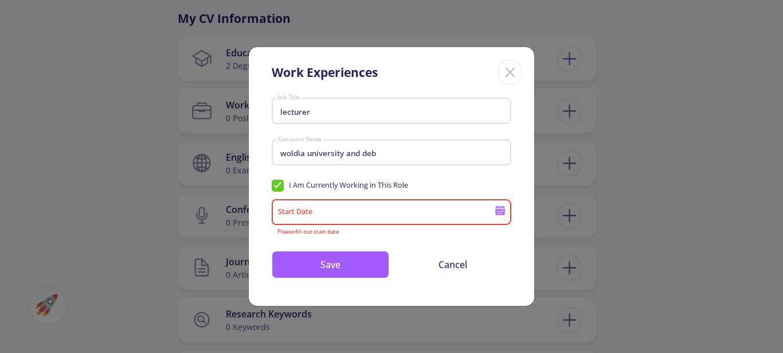
type input "[DATE]"
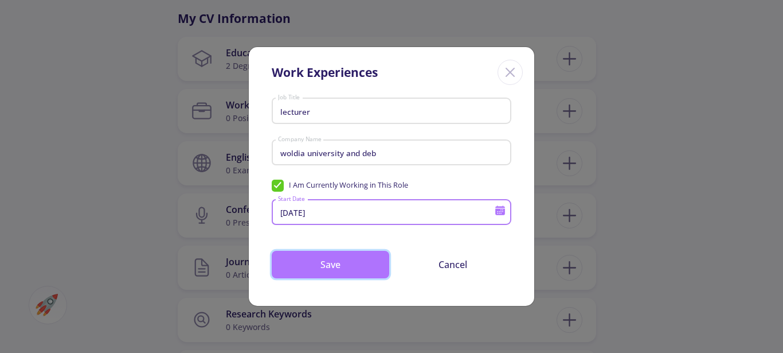
click at [337, 269] on button "Save" at bounding box center [331, 265] width 118 height 28
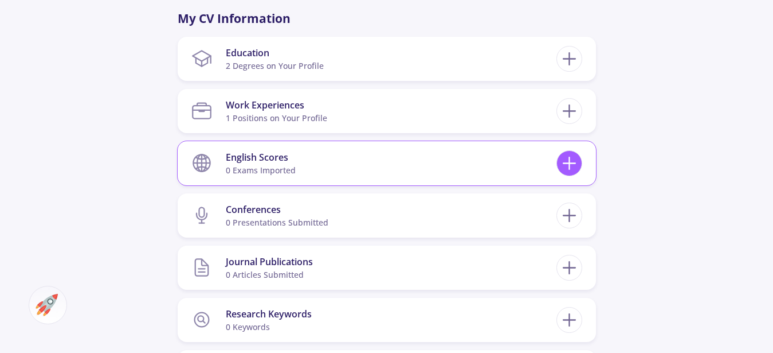
click at [571, 169] on icon at bounding box center [569, 162] width 21 height 21
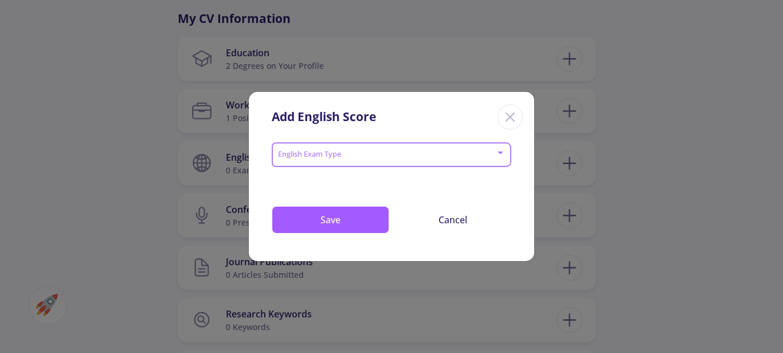
click at [342, 154] on span at bounding box center [388, 155] width 216 height 8
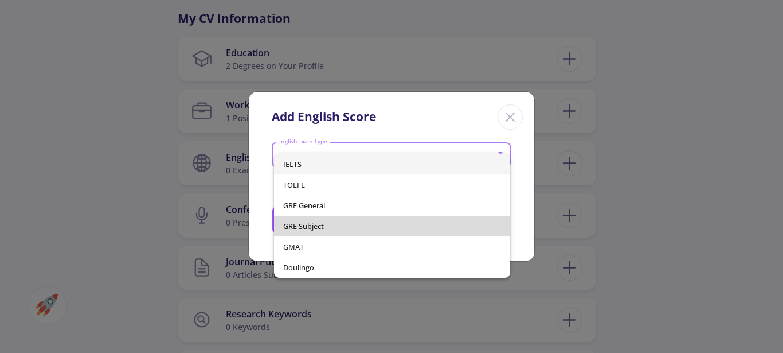
click at [339, 227] on span "GRE Subject" at bounding box center [392, 226] width 218 height 21
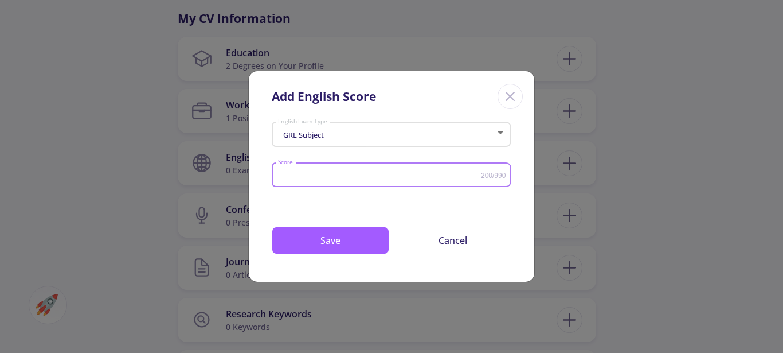
click at [405, 172] on input "Score" at bounding box center [379, 175] width 204 height 9
click at [473, 177] on input "-10" at bounding box center [379, 175] width 204 height 9
click at [473, 177] on input "-20" at bounding box center [379, 175] width 204 height 9
click at [473, 177] on input "-30" at bounding box center [379, 175] width 204 height 9
click at [473, 177] on input "-40" at bounding box center [379, 175] width 204 height 9
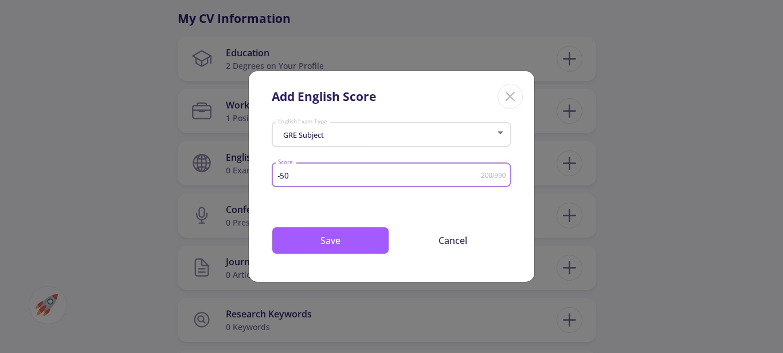
click at [473, 177] on input "-50" at bounding box center [379, 175] width 204 height 9
click at [475, 173] on input "-40" at bounding box center [379, 175] width 204 height 9
click at [475, 173] on input "-30" at bounding box center [379, 175] width 204 height 9
click at [475, 173] on input "-20" at bounding box center [379, 175] width 204 height 9
click at [475, 173] on input "-10" at bounding box center [379, 175] width 204 height 9
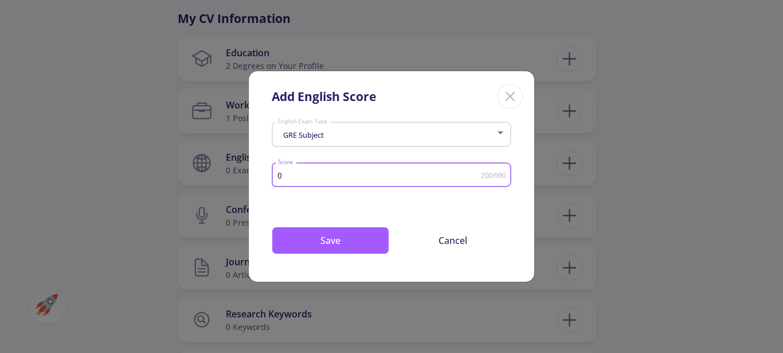
click at [475, 173] on input "0" at bounding box center [379, 175] width 204 height 9
click at [475, 173] on input "10" at bounding box center [379, 175] width 204 height 9
click at [475, 173] on input "20" at bounding box center [379, 175] width 204 height 9
click at [475, 171] on input "30" at bounding box center [379, 175] width 204 height 9
click at [475, 171] on input "40" at bounding box center [379, 175] width 204 height 9
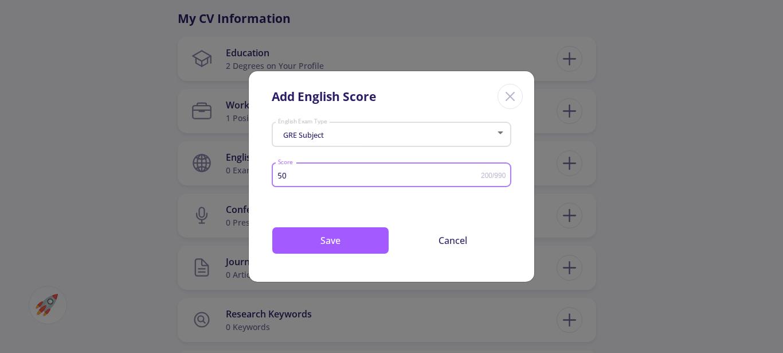
click at [475, 171] on input "50" at bounding box center [379, 175] width 204 height 9
click at [475, 171] on input "60" at bounding box center [379, 175] width 204 height 9
type input "70"
click at [475, 171] on input "70" at bounding box center [379, 175] width 204 height 9
click at [510, 95] on icon "Close" at bounding box center [510, 96] width 18 height 18
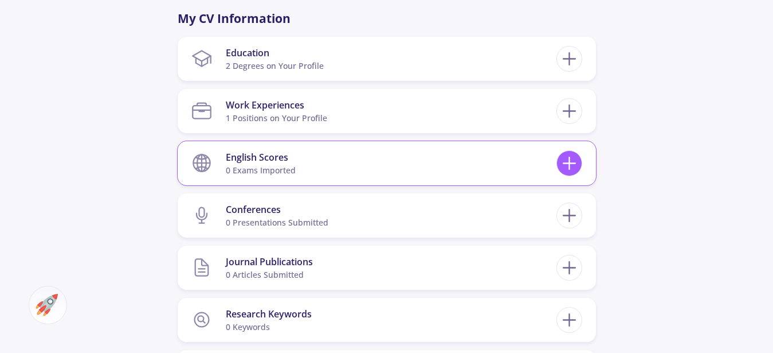
click at [572, 166] on icon at bounding box center [569, 162] width 21 height 21
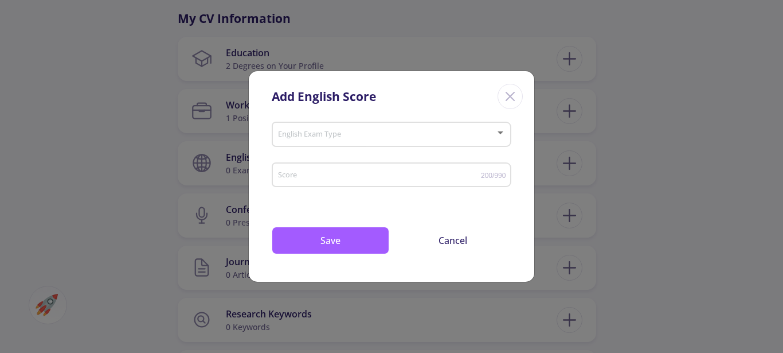
click at [736, 122] on div "Add English Score English Exam Type Score 200/990 Drop your files here or Brows…" at bounding box center [391, 176] width 783 height 353
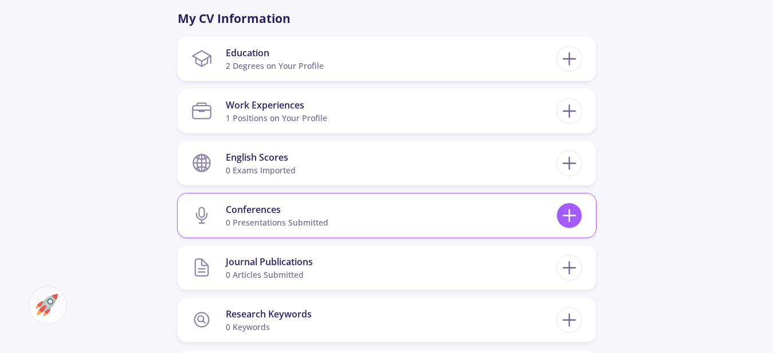
click at [574, 217] on icon at bounding box center [569, 215] width 21 height 21
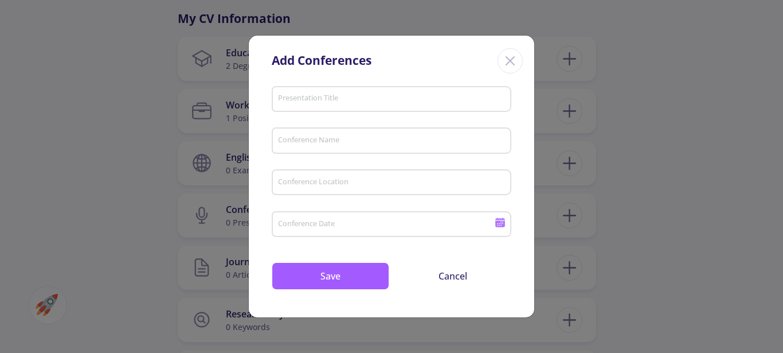
click at [509, 62] on line "Close" at bounding box center [510, 61] width 8 height 8
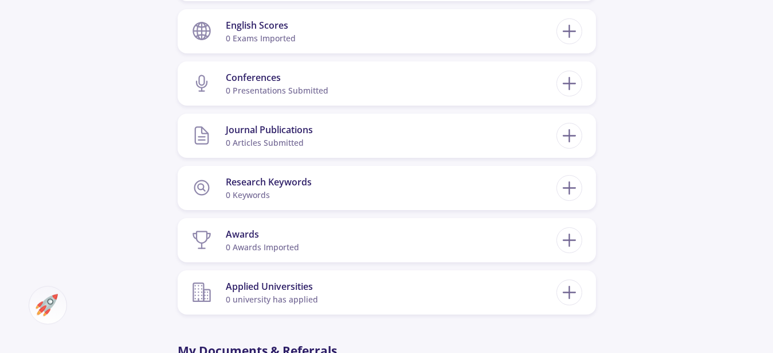
scroll to position [665, 0]
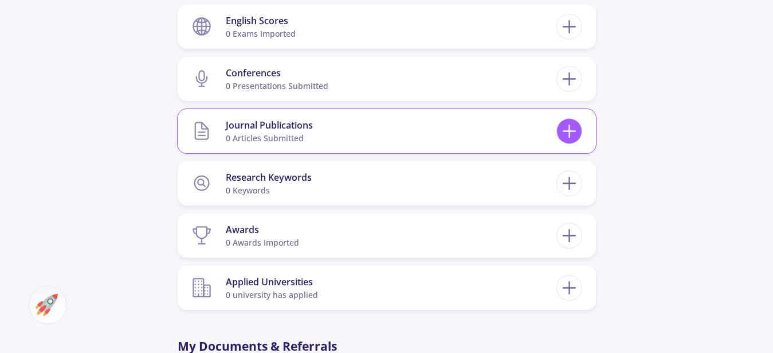
click at [566, 128] on icon at bounding box center [569, 130] width 21 height 21
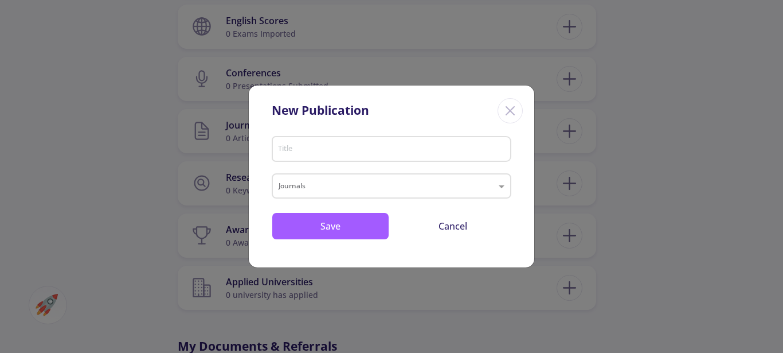
click at [512, 108] on line "Close" at bounding box center [510, 111] width 8 height 8
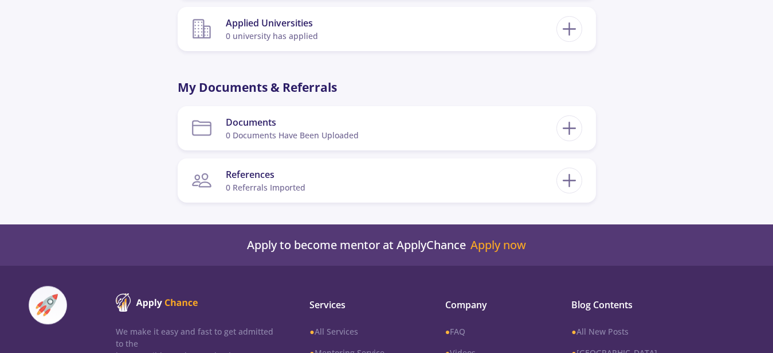
scroll to position [918, 0]
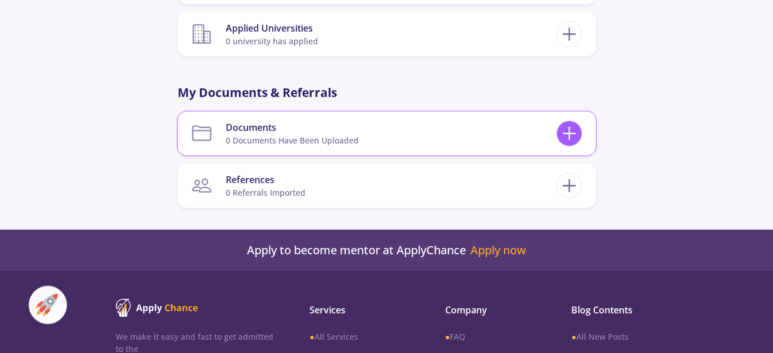
click at [574, 137] on icon at bounding box center [569, 133] width 21 height 21
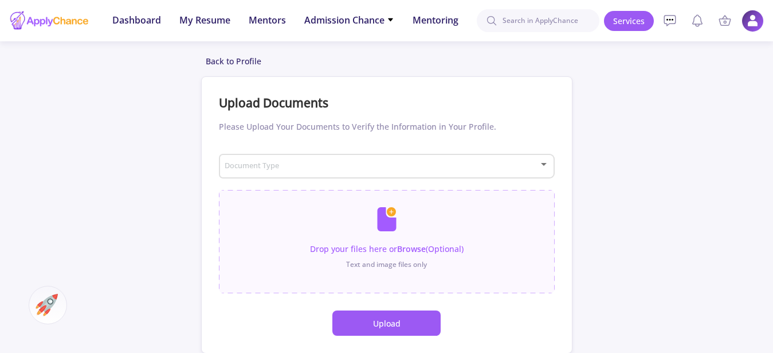
click at [756, 19] on img at bounding box center [753, 21] width 22 height 22
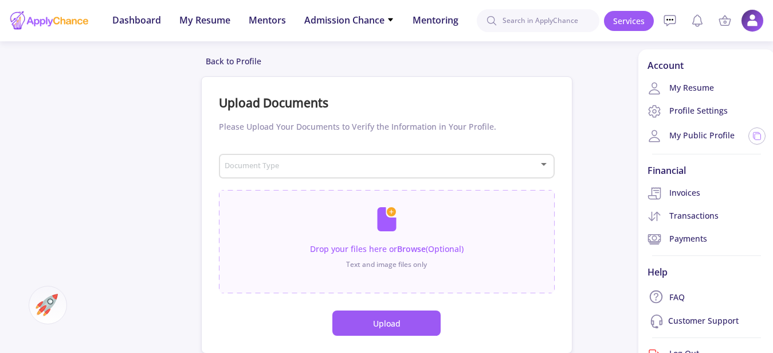
click at [589, 158] on div "Back to Profile Upload Documents Please Upload Your Documents to Verify the Inf…" at bounding box center [386, 204] width 773 height 298
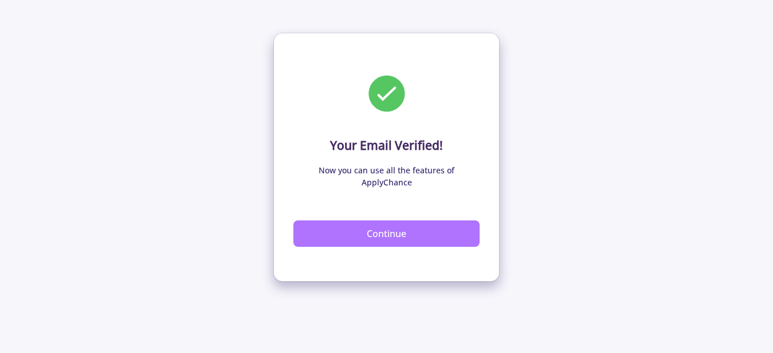
click at [393, 225] on button "Continue" at bounding box center [387, 233] width 186 height 26
